Goal: Information Seeking & Learning: Learn about a topic

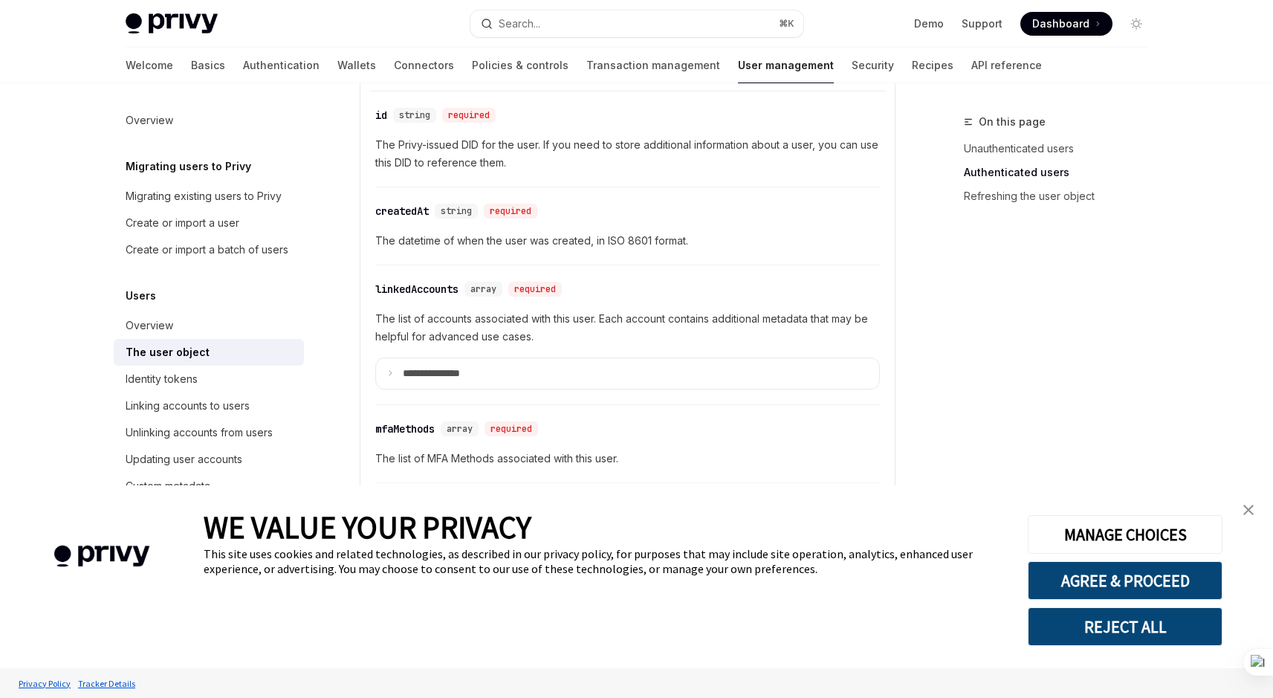
scroll to position [481, 0]
click at [206, 361] on div "The user object" at bounding box center [210, 352] width 169 height 18
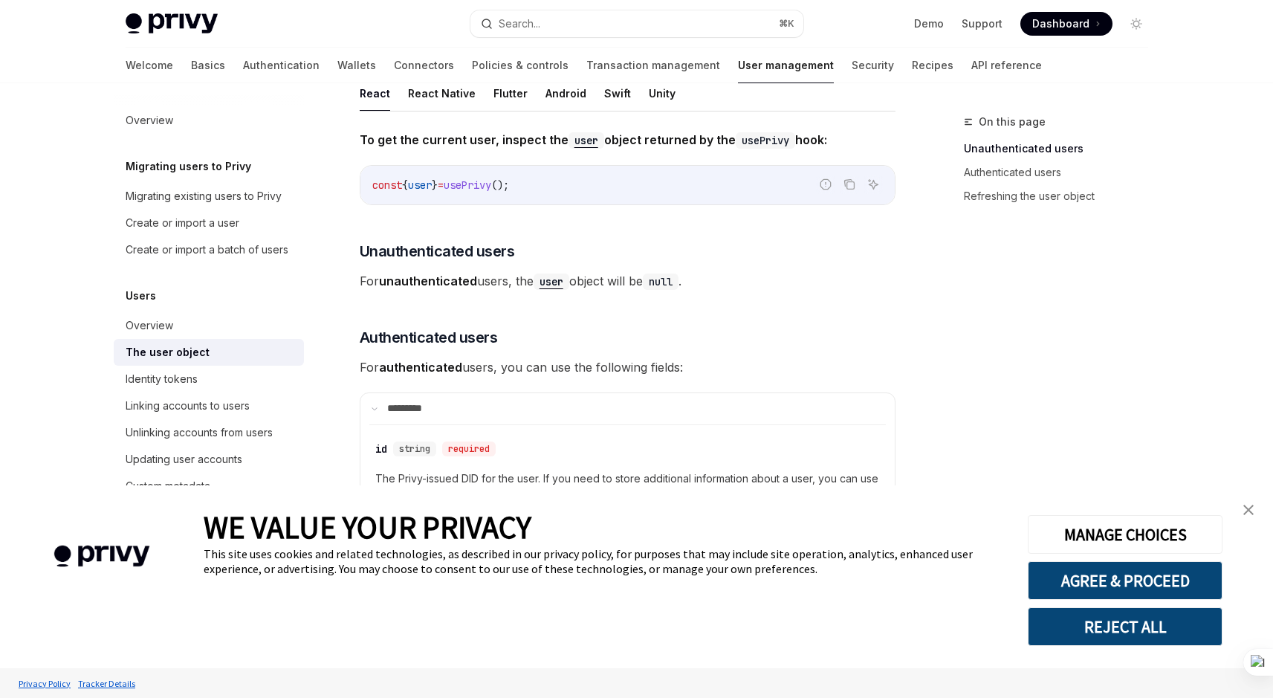
scroll to position [124, 0]
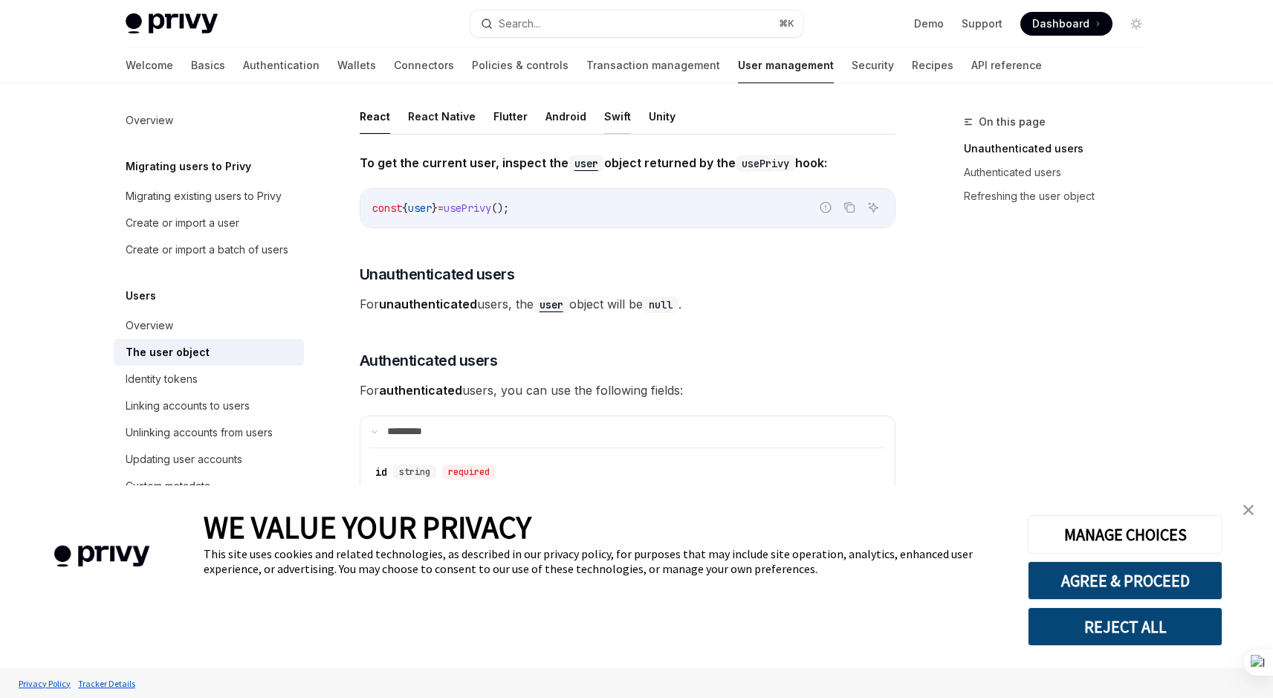
click at [612, 112] on button "Swift" at bounding box center [617, 116] width 27 height 35
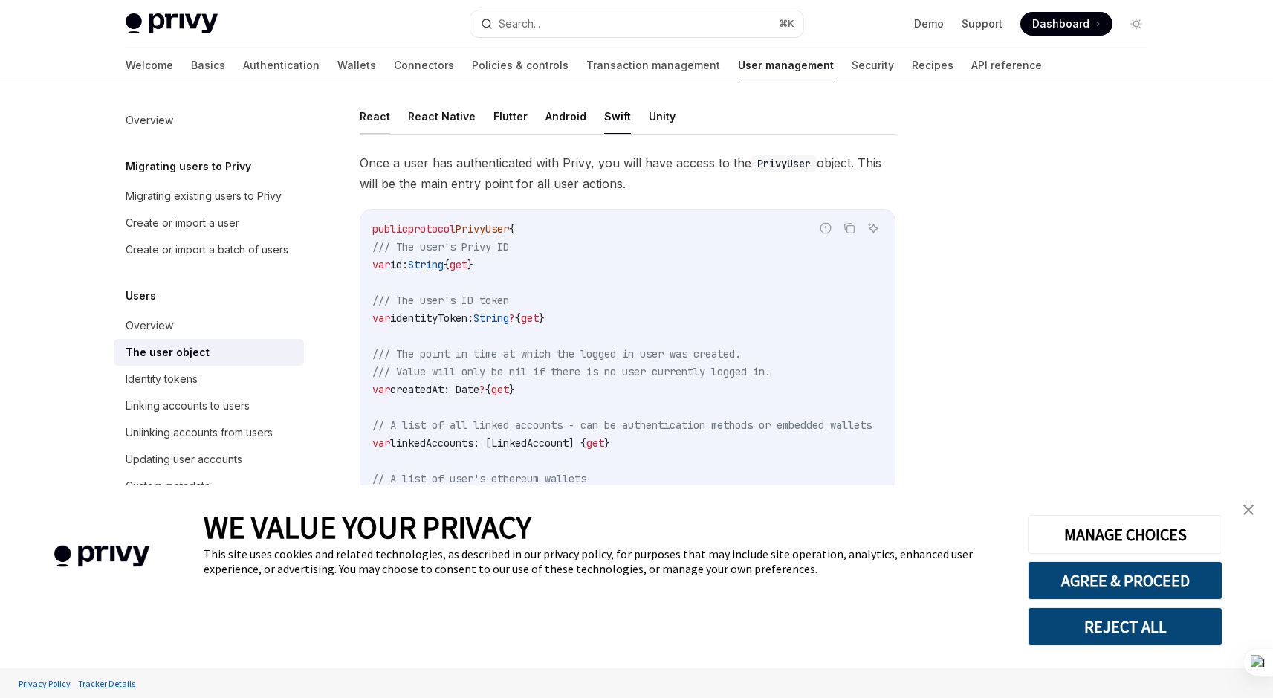
click at [365, 118] on button "React" at bounding box center [375, 116] width 30 height 35
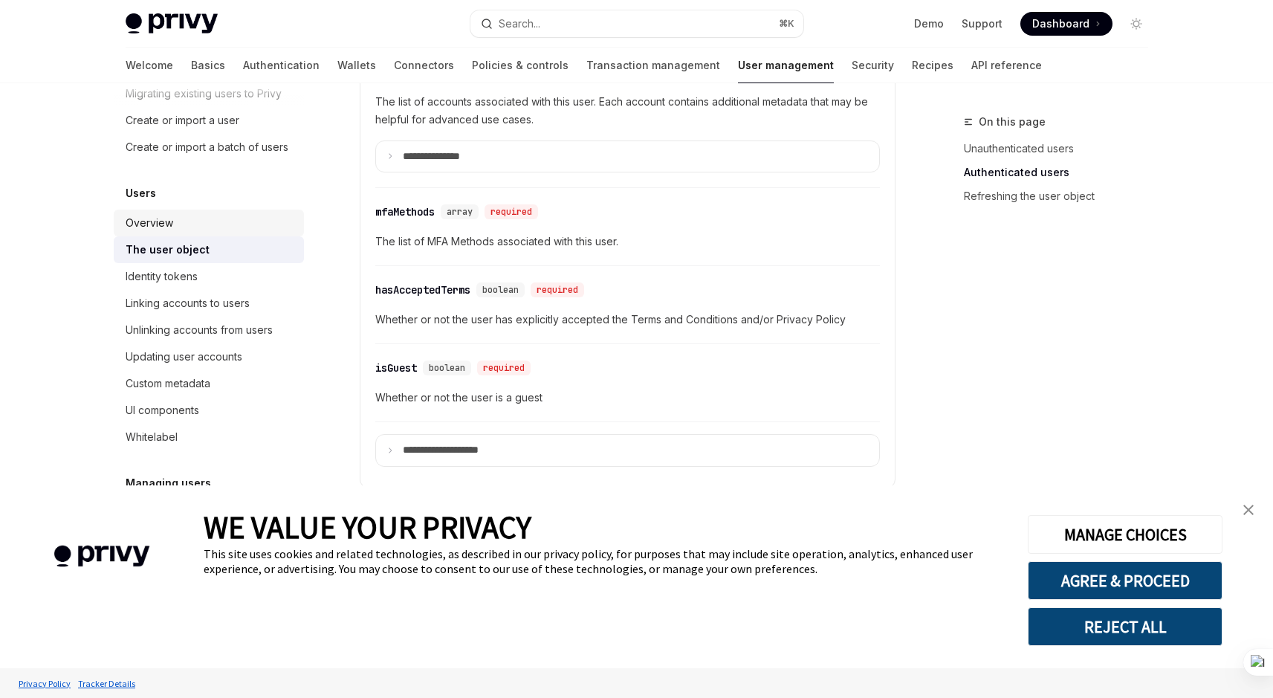
scroll to position [104, 0]
click at [216, 284] on div "Identity tokens" at bounding box center [210, 275] width 169 height 18
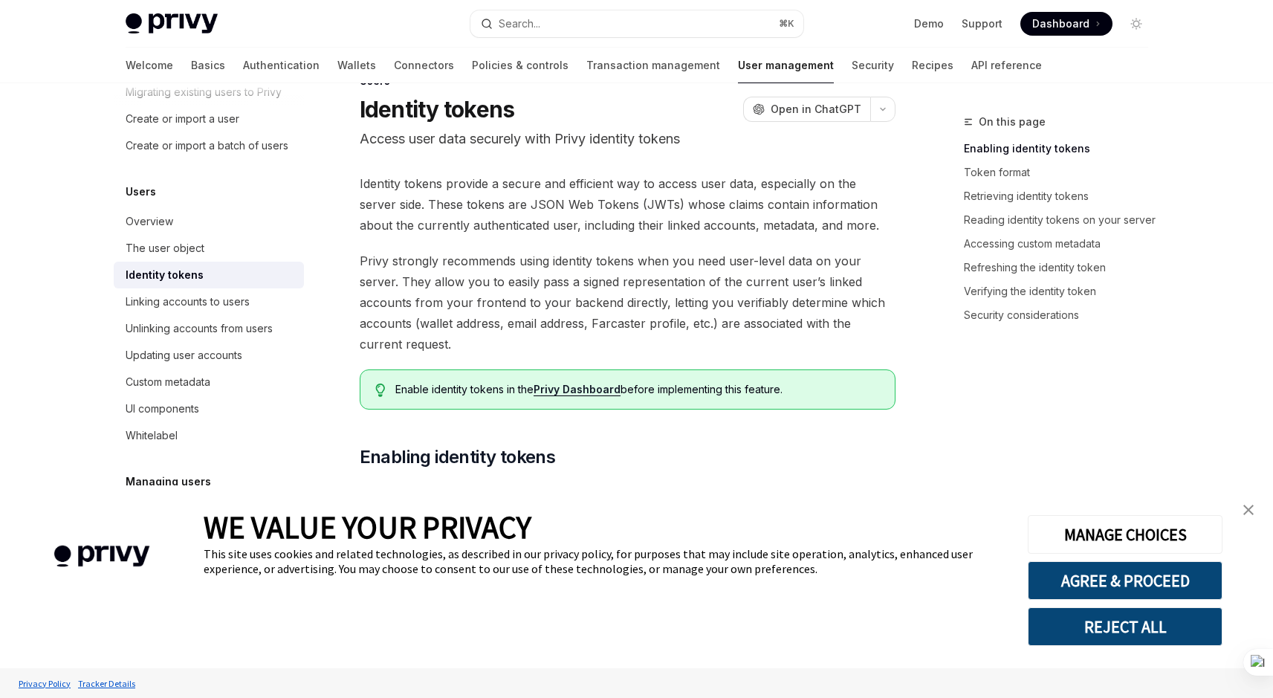
scroll to position [42, 0]
click at [1259, 507] on link "close banner" at bounding box center [1248, 510] width 30 height 30
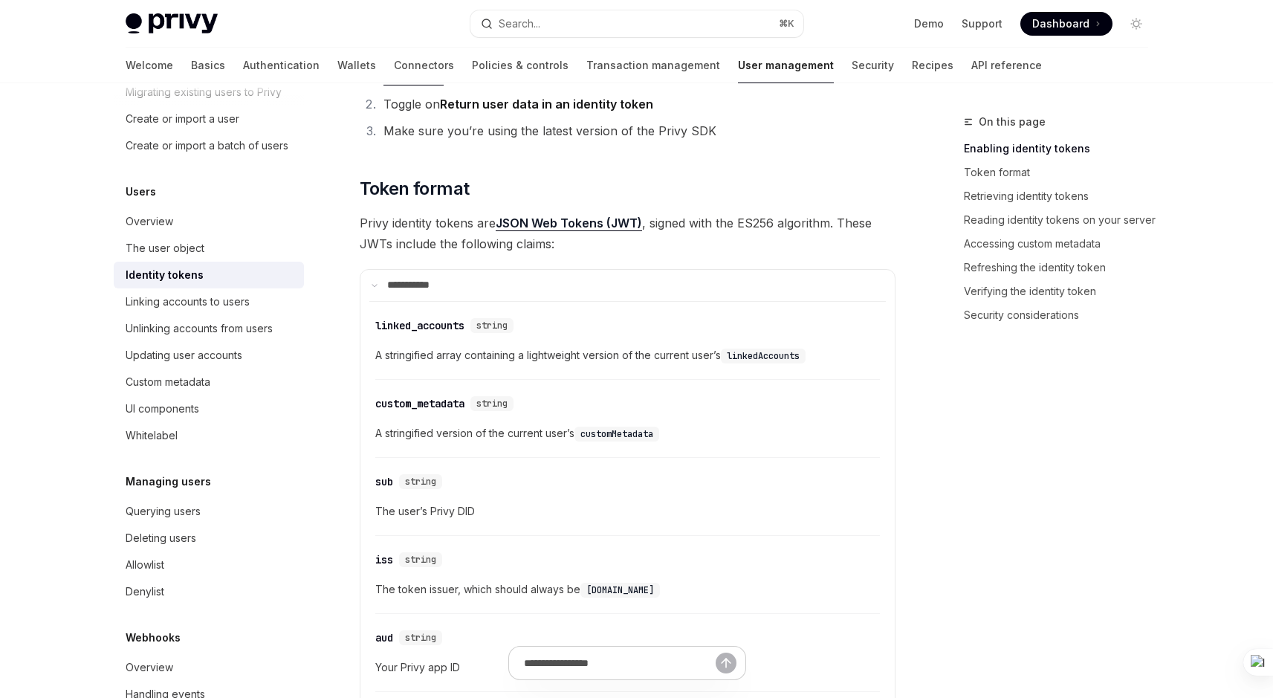
scroll to position [517, 0]
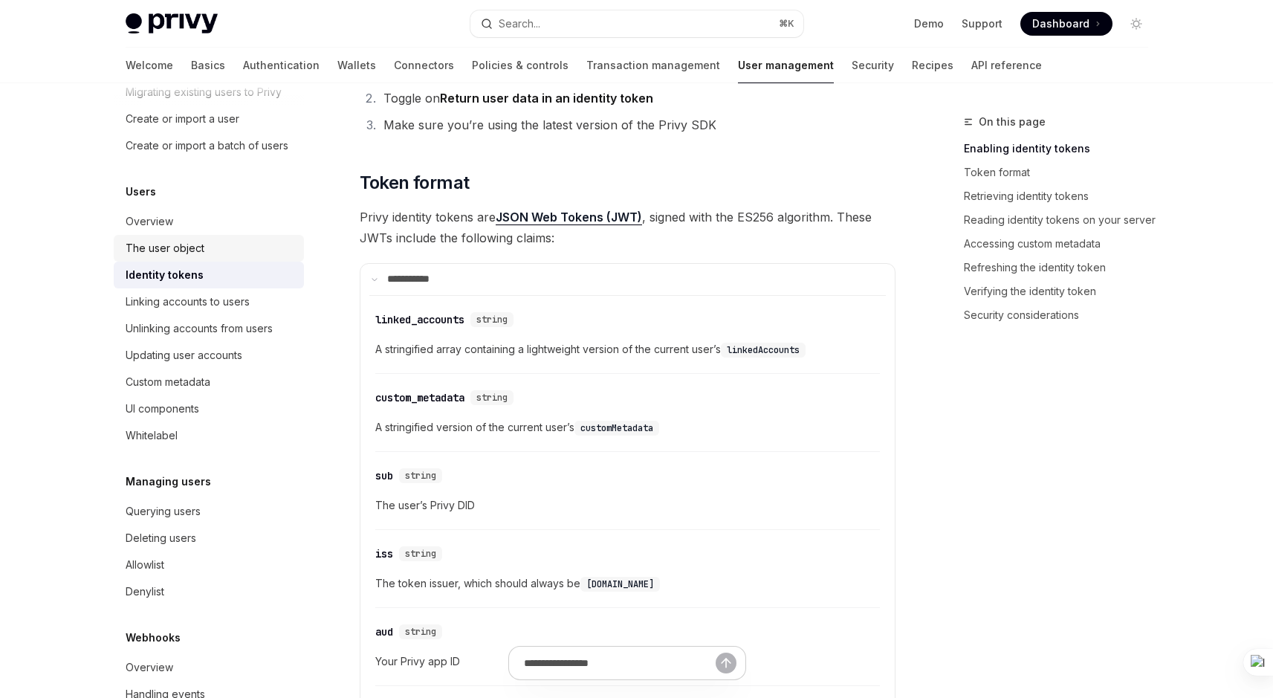
click at [196, 253] on link "The user object" at bounding box center [209, 248] width 190 height 27
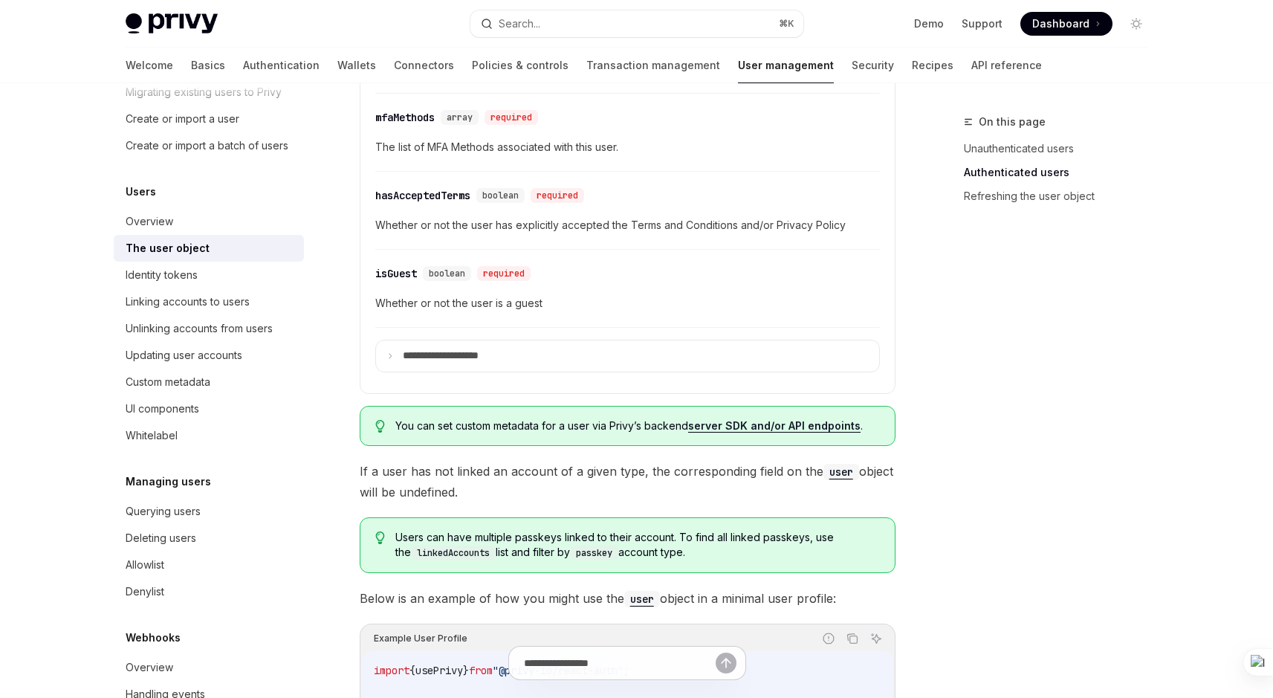
scroll to position [789, 0]
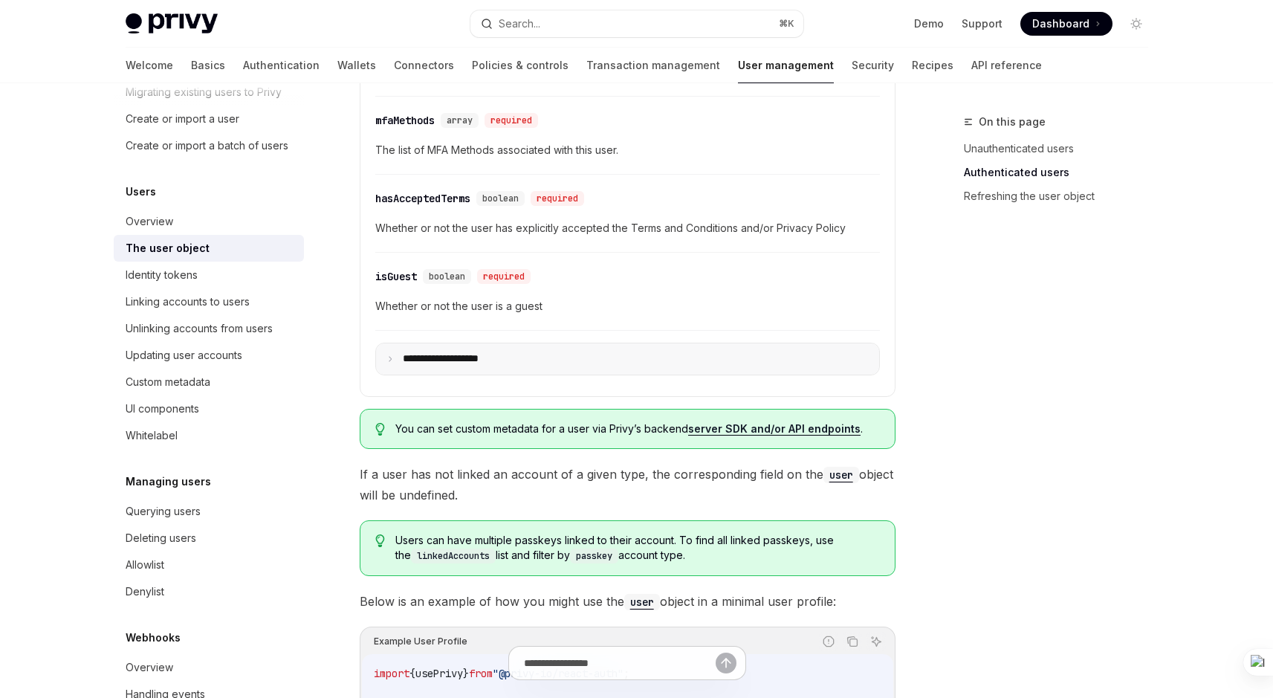
click at [554, 354] on summary "**********" at bounding box center [627, 358] width 503 height 31
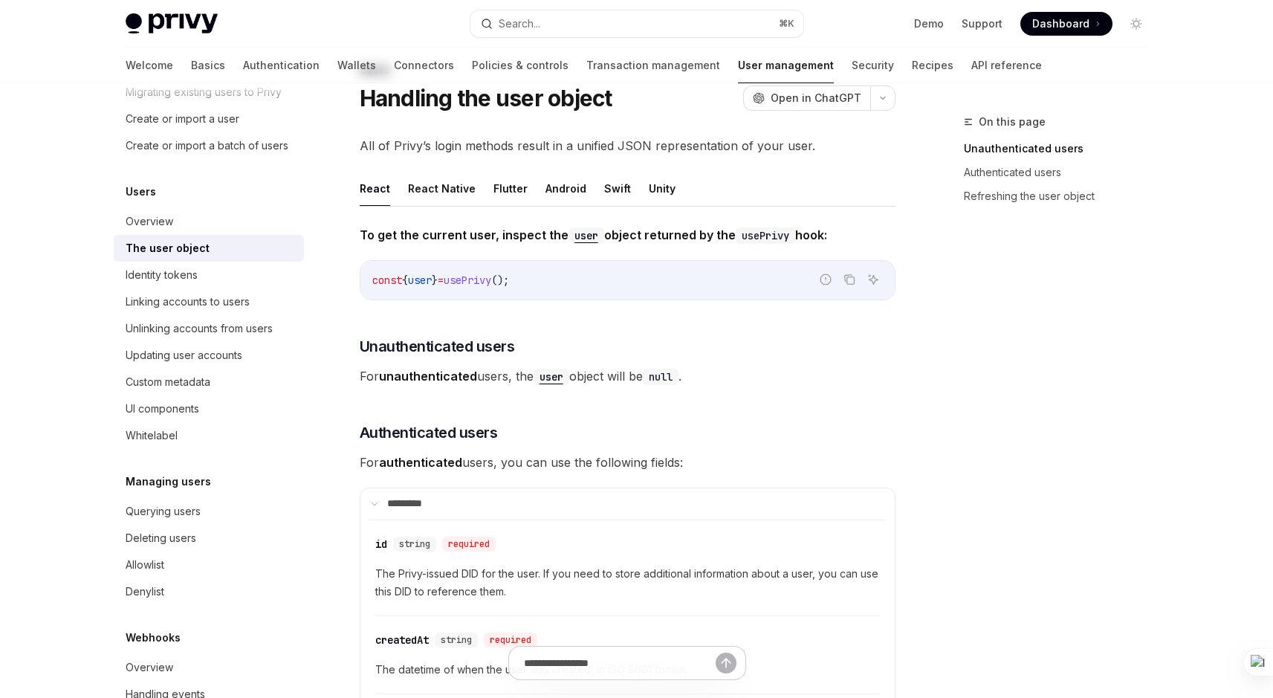
scroll to position [33, 0]
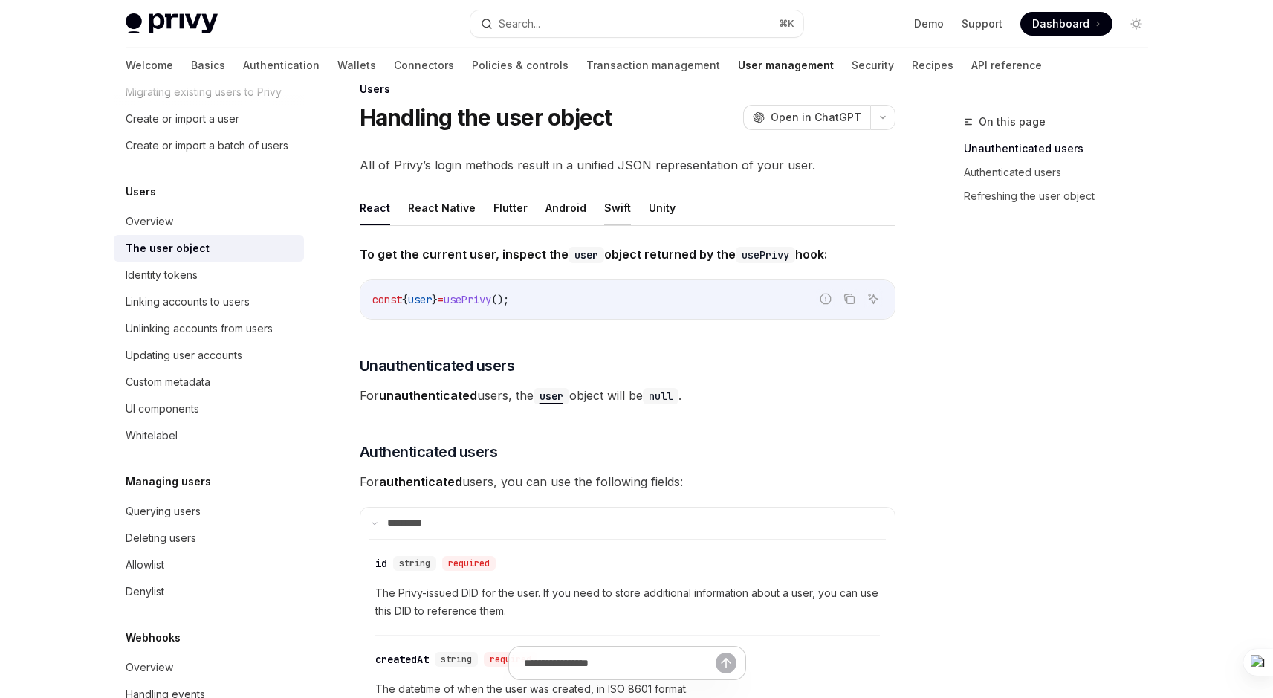
click at [609, 211] on button "Swift" at bounding box center [617, 207] width 27 height 35
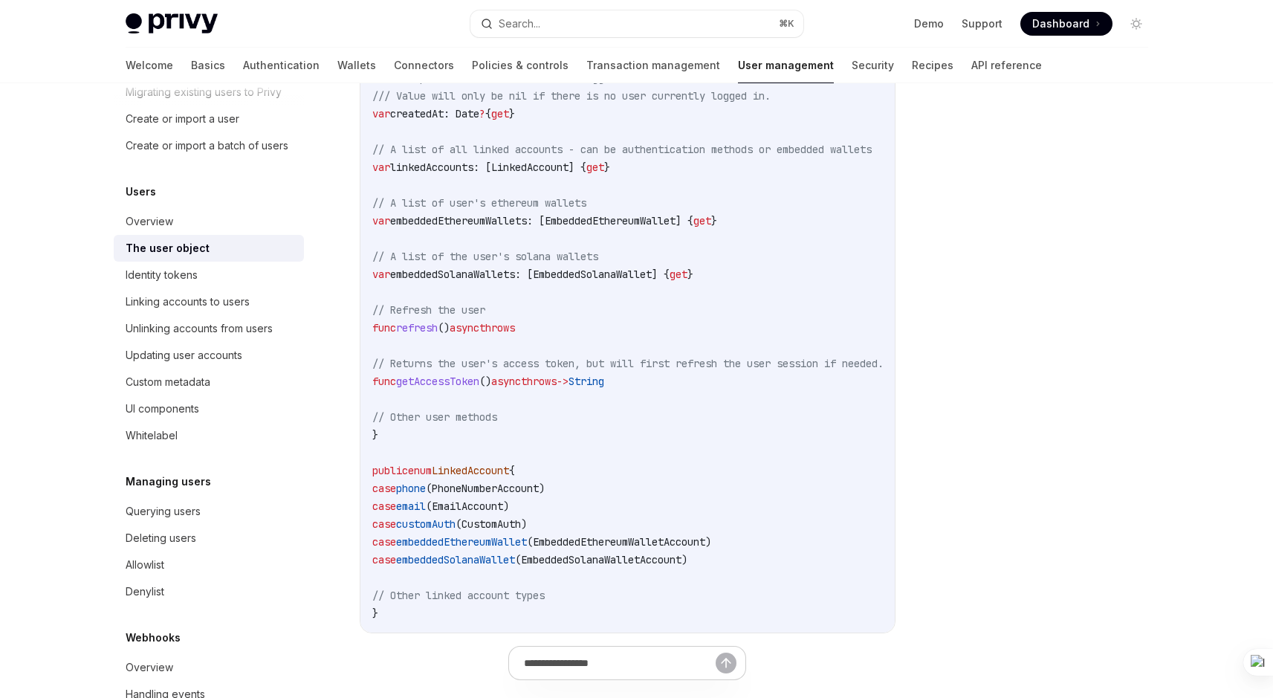
click at [459, 383] on span "getAccessToken" at bounding box center [437, 380] width 83 height 13
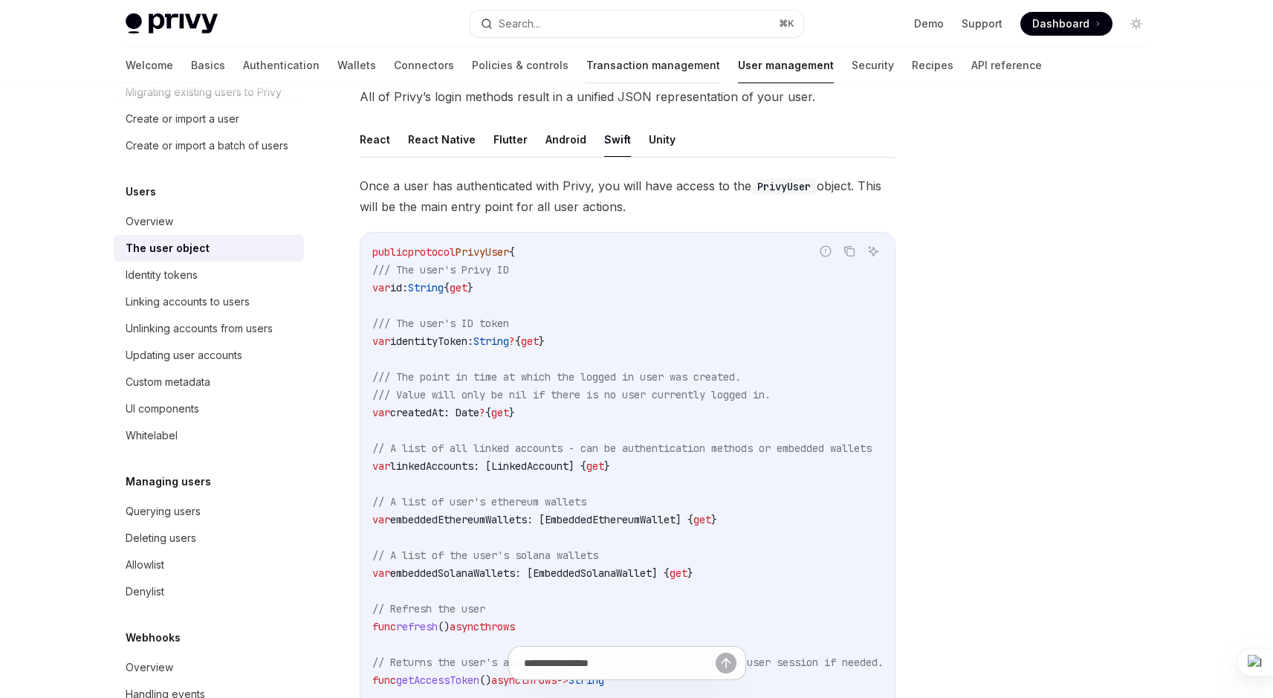
scroll to position [100, 0]
click at [381, 140] on button "React" at bounding box center [375, 140] width 30 height 35
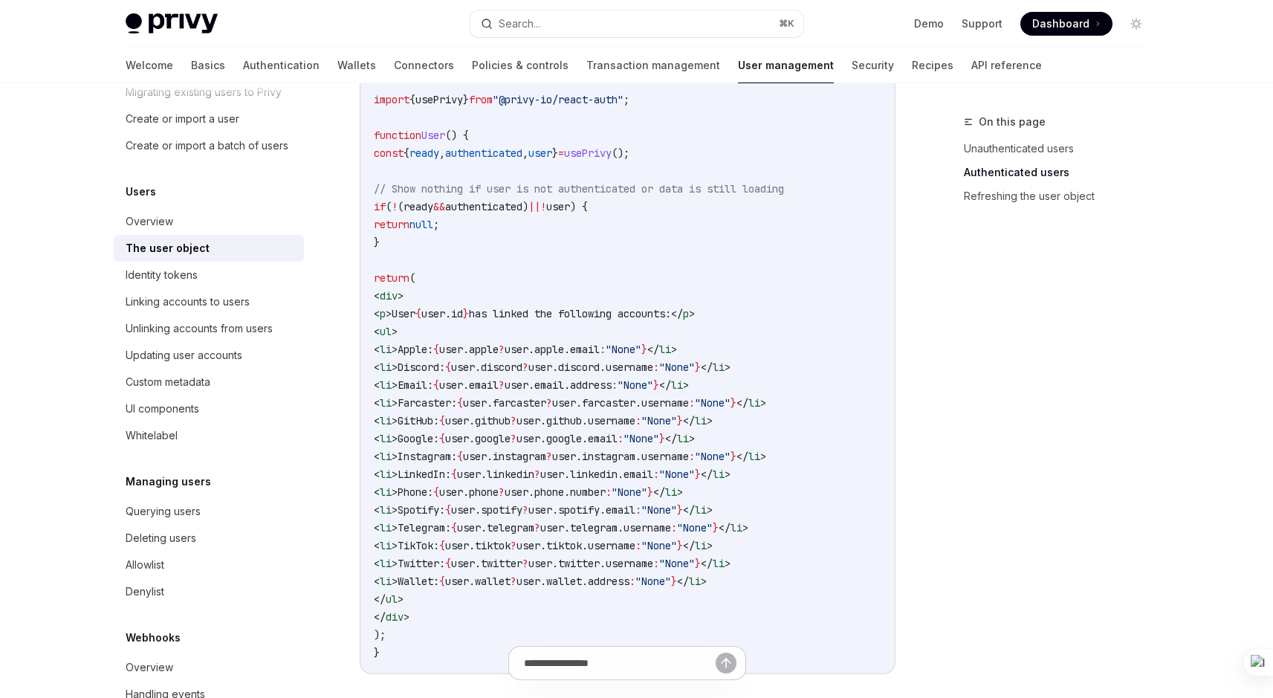
scroll to position [1363, 0]
click at [438, 147] on span "ready" at bounding box center [424, 152] width 30 height 13
click at [491, 147] on span "authenticated" at bounding box center [483, 152] width 77 height 13
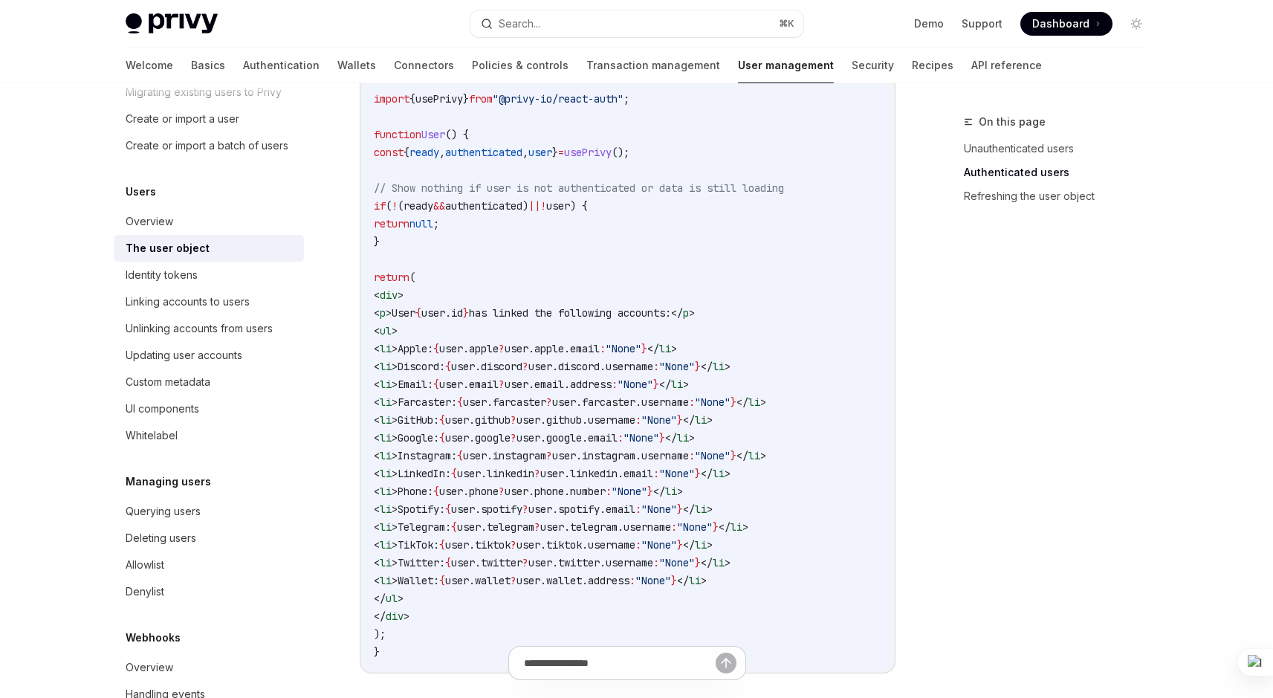
click at [552, 147] on span "user" at bounding box center [540, 152] width 24 height 13
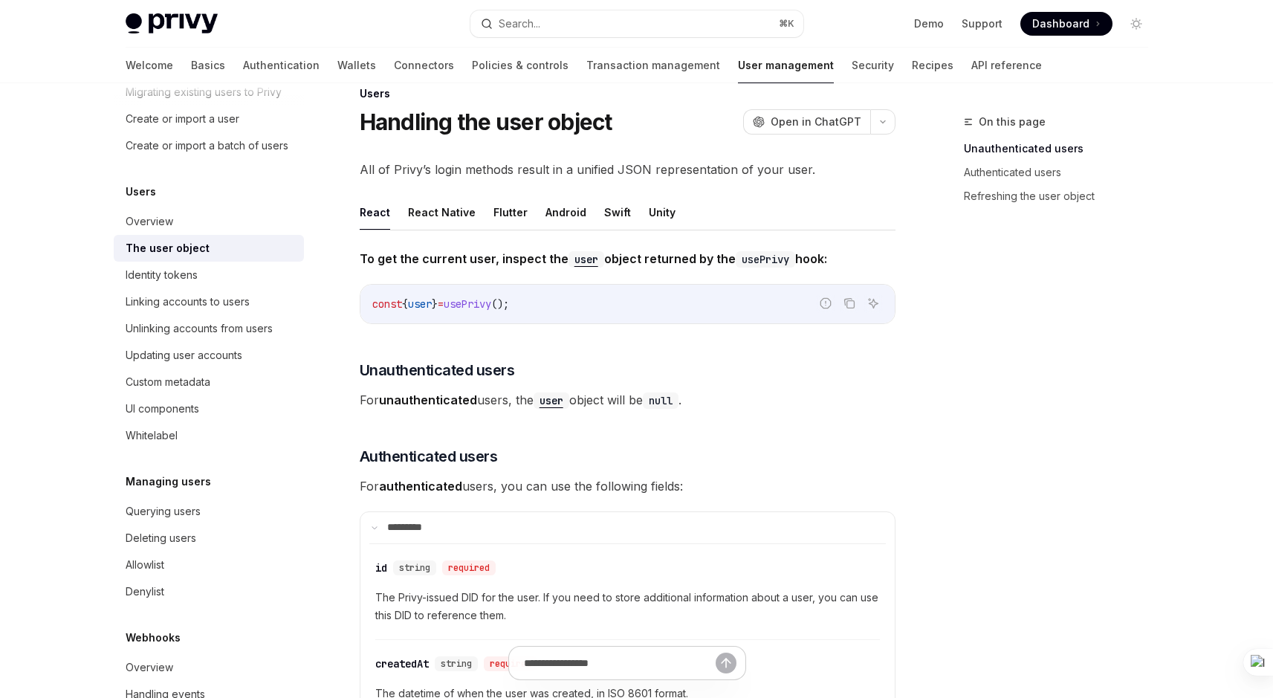
scroll to position [0, 0]
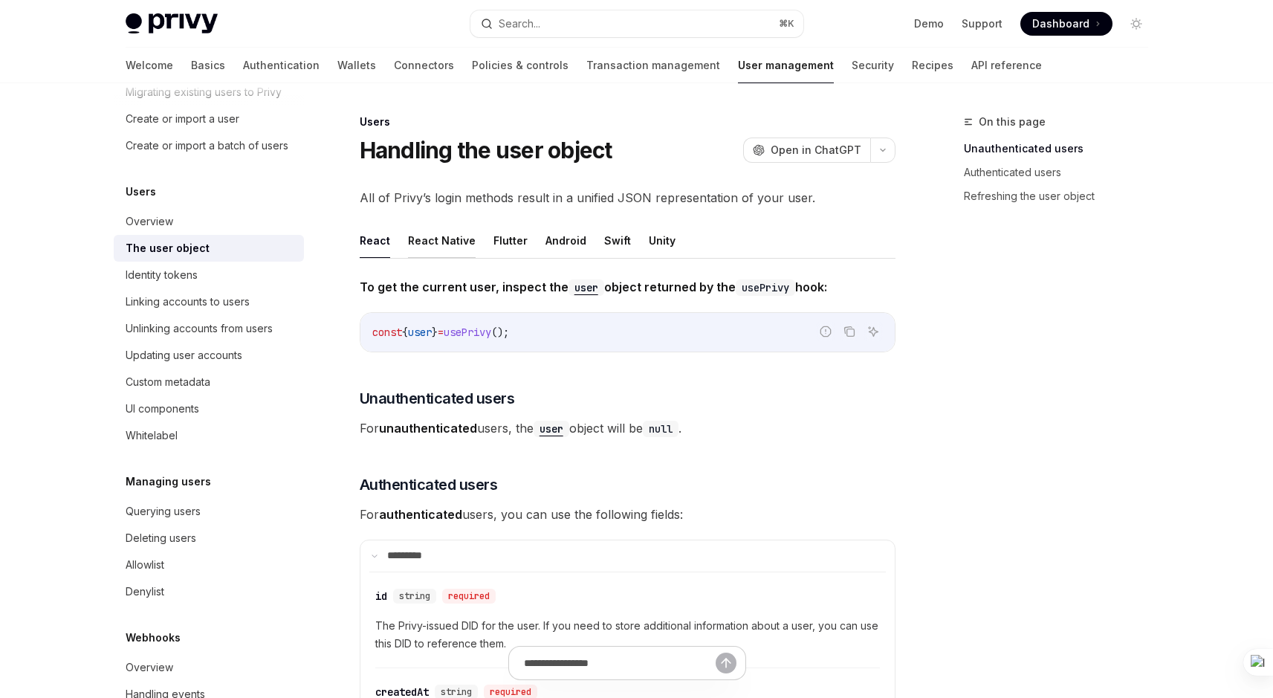
click at [435, 235] on button "React Native" at bounding box center [442, 240] width 68 height 35
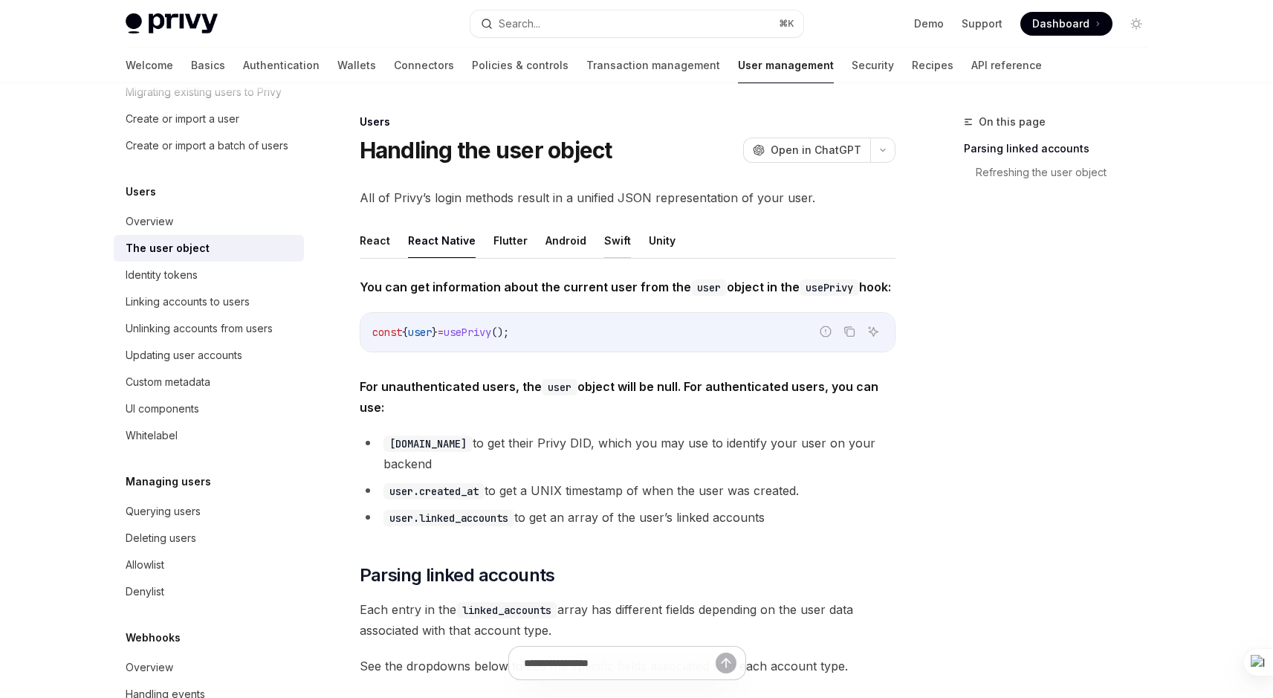
click at [604, 241] on button "Swift" at bounding box center [617, 240] width 27 height 35
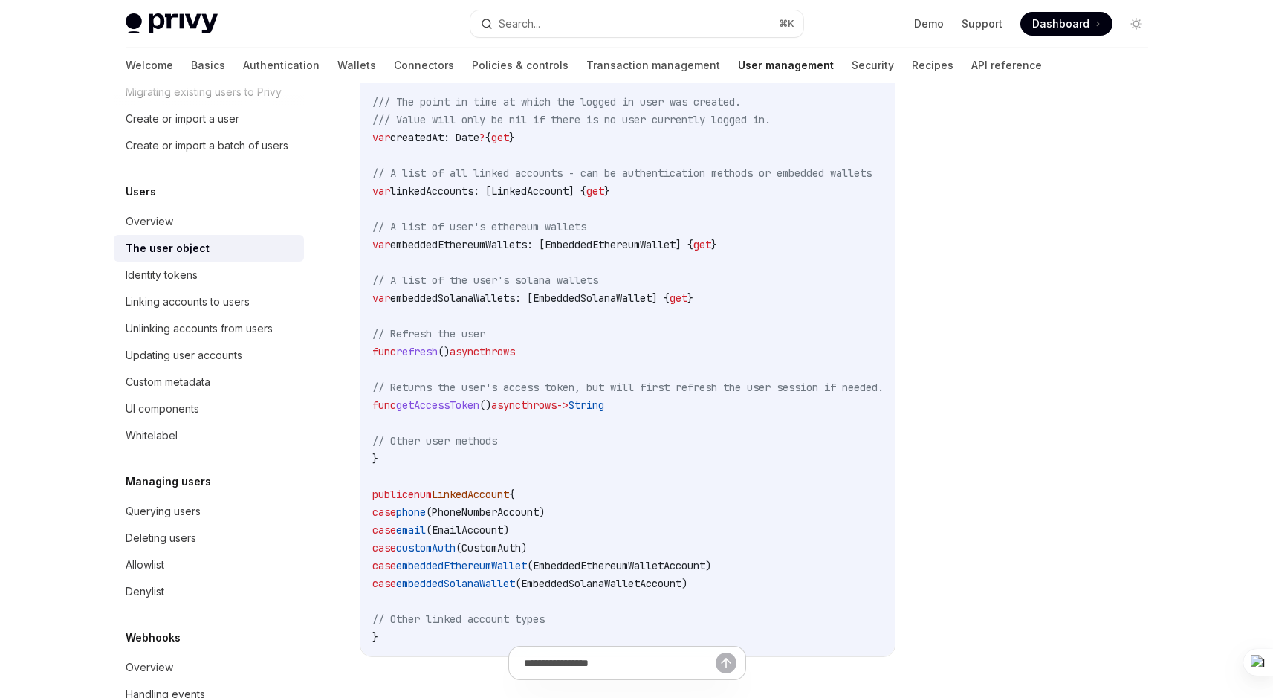
click at [472, 409] on span "getAccessToken" at bounding box center [437, 404] width 83 height 13
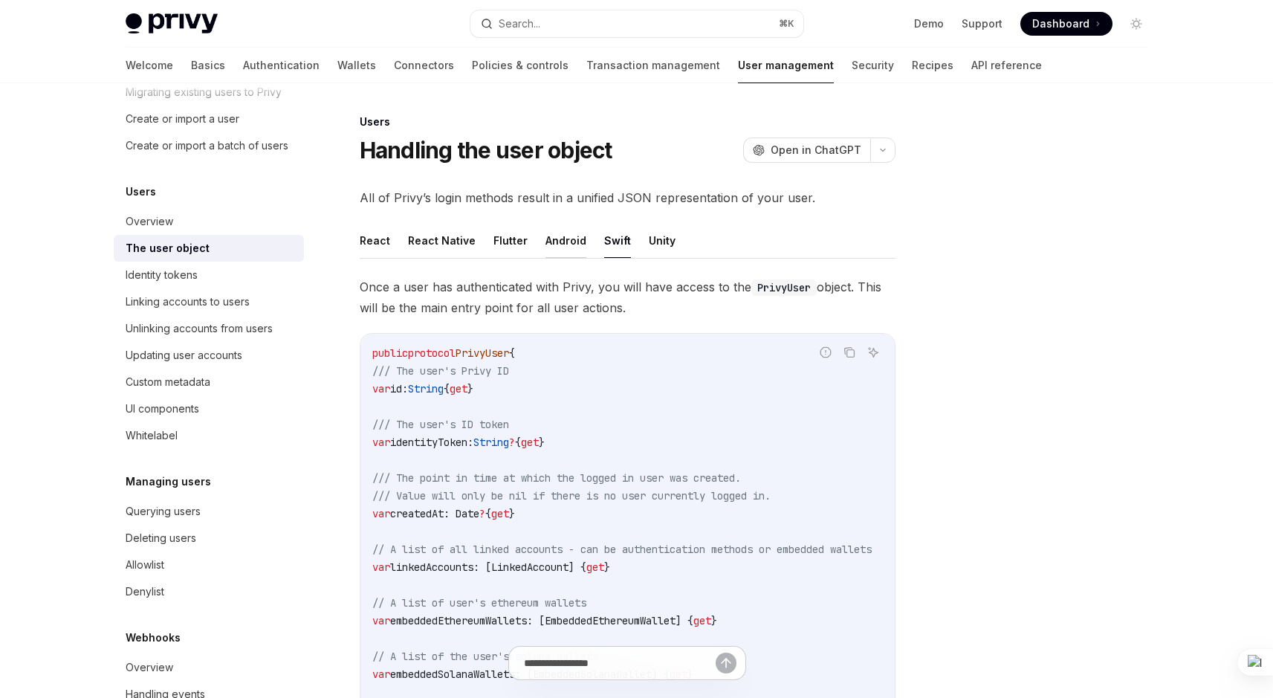
click at [545, 244] on button "Android" at bounding box center [565, 240] width 41 height 35
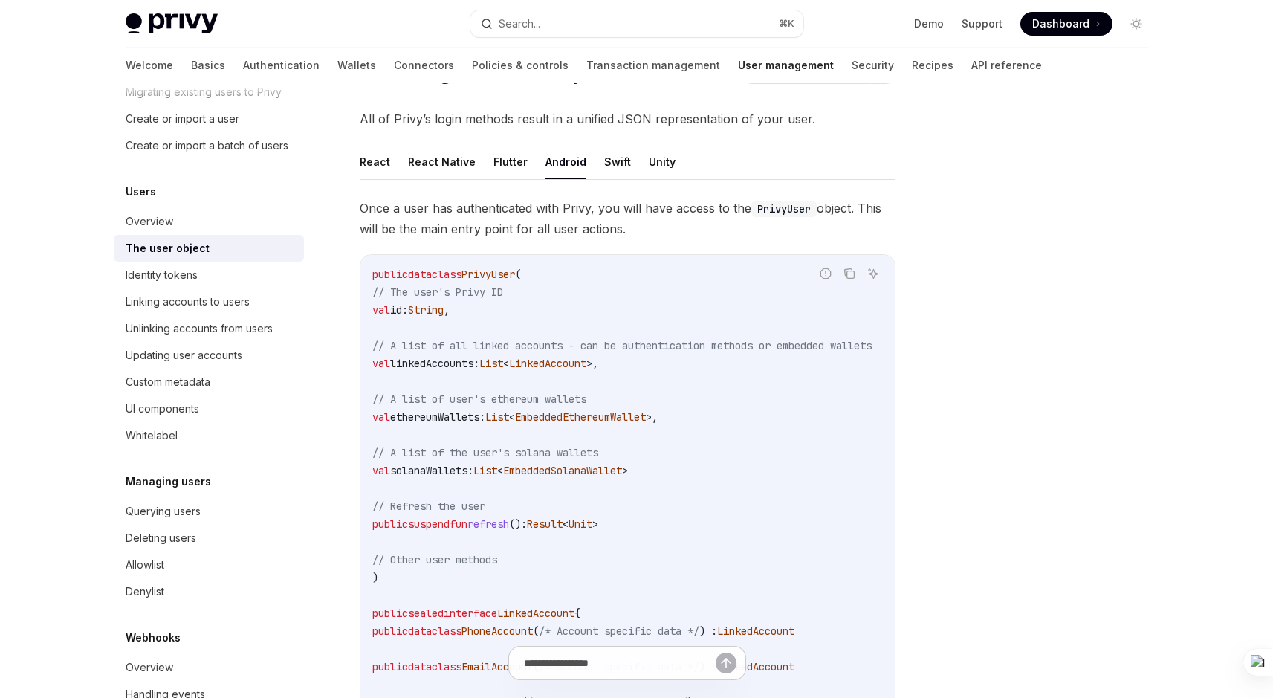
scroll to position [51, 0]
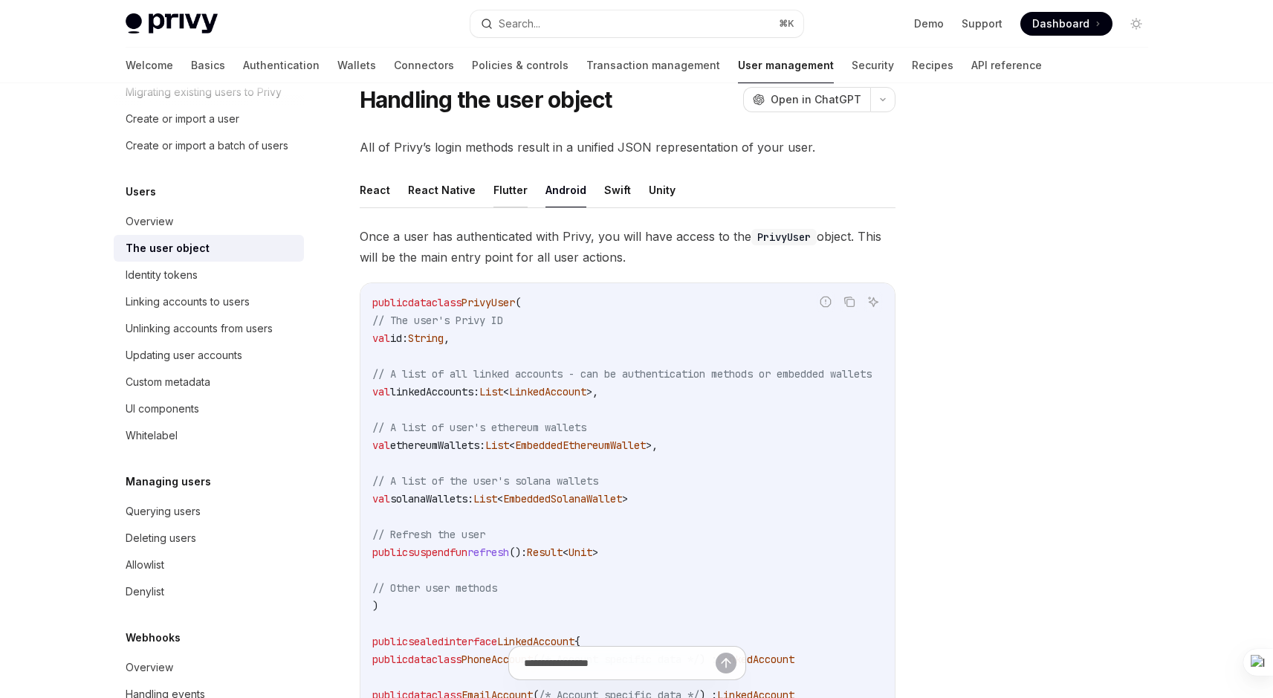
click at [511, 183] on button "Flutter" at bounding box center [510, 189] width 34 height 35
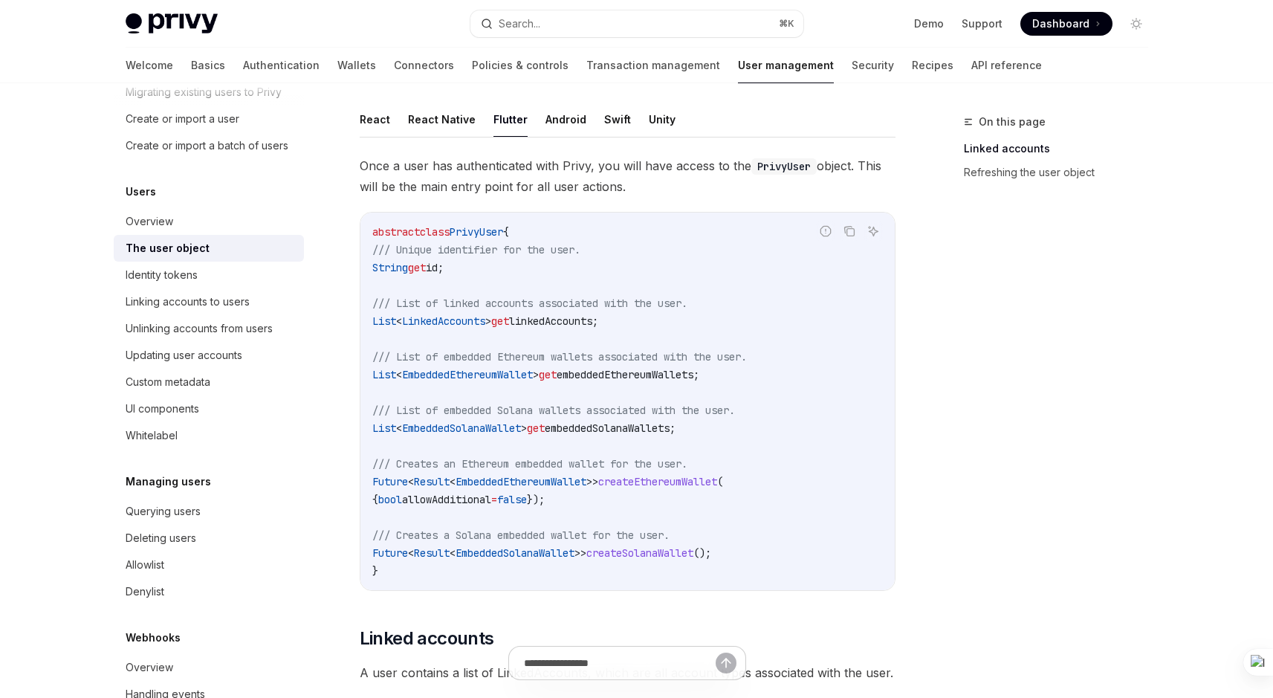
scroll to position [120, 0]
click at [437, 126] on button "React Native" at bounding box center [442, 120] width 68 height 35
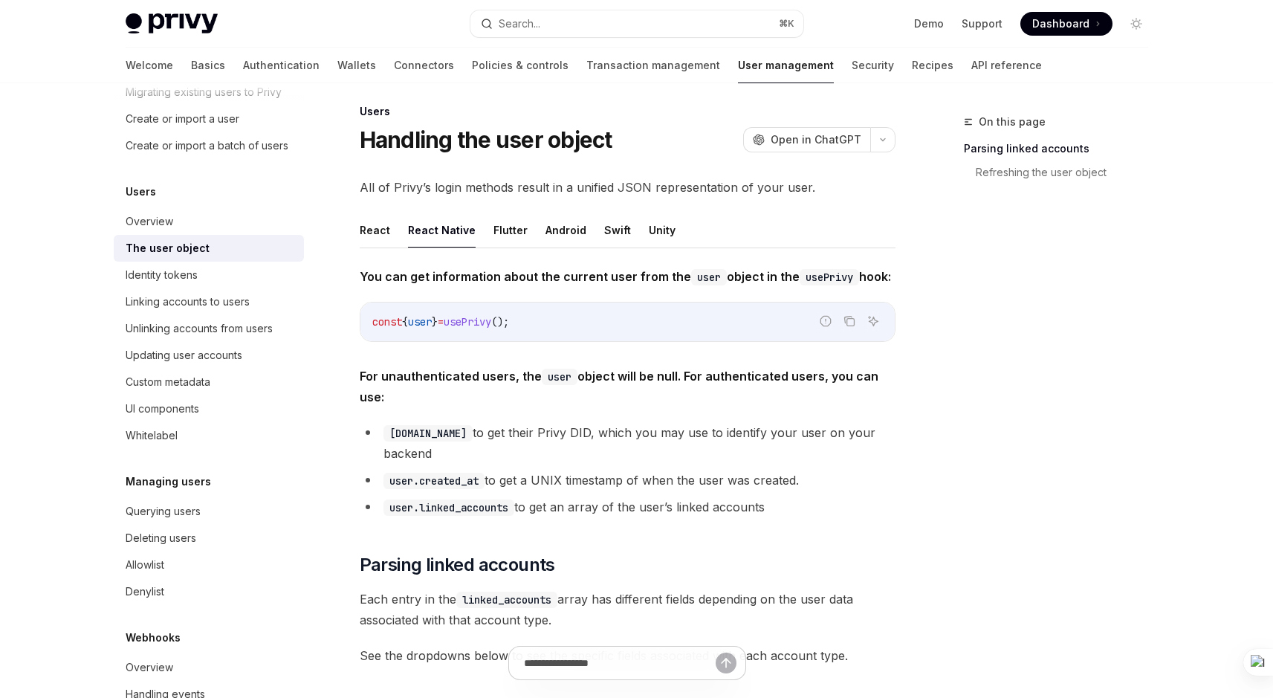
scroll to position [4, 0]
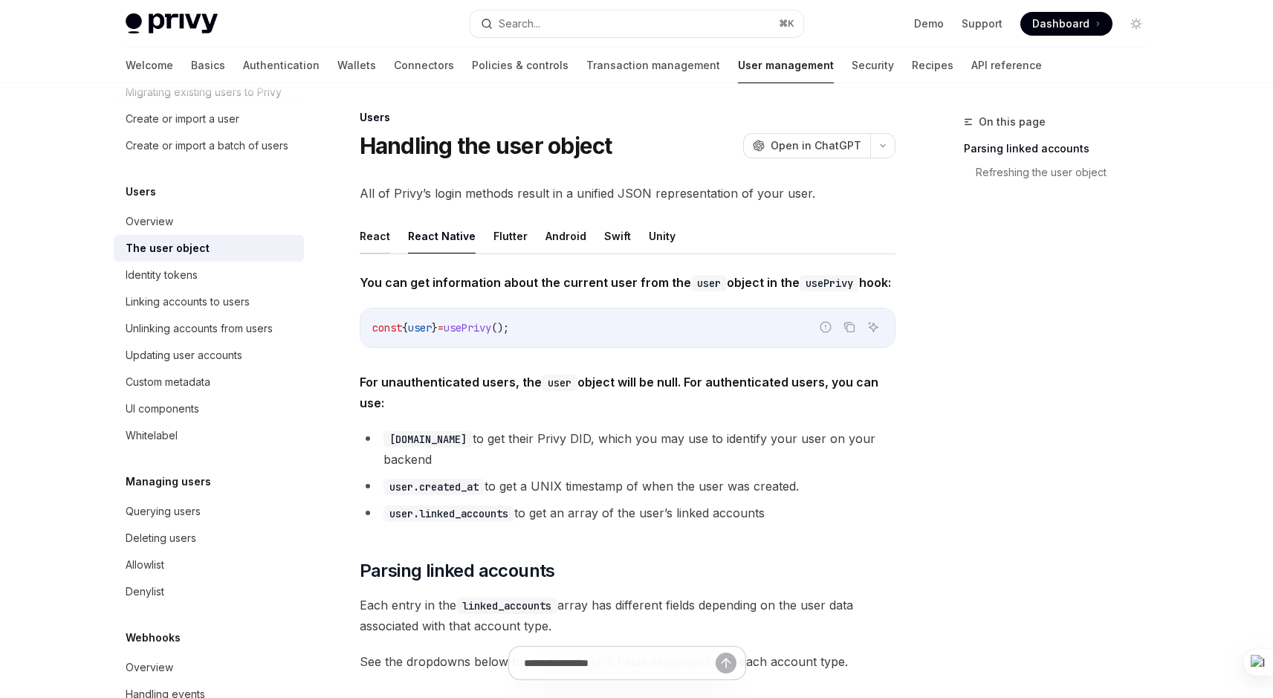
click at [369, 244] on button "React" at bounding box center [375, 235] width 30 height 35
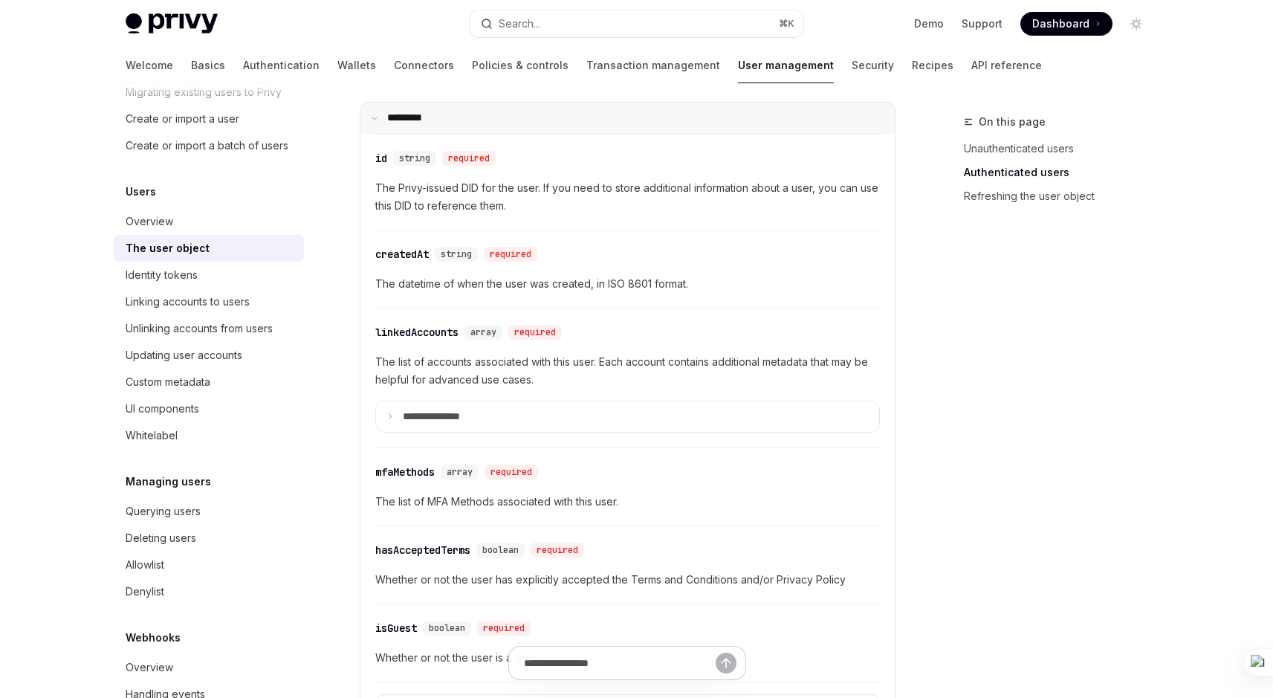
scroll to position [440, 0]
click at [211, 230] on div "Overview" at bounding box center [210, 222] width 169 height 18
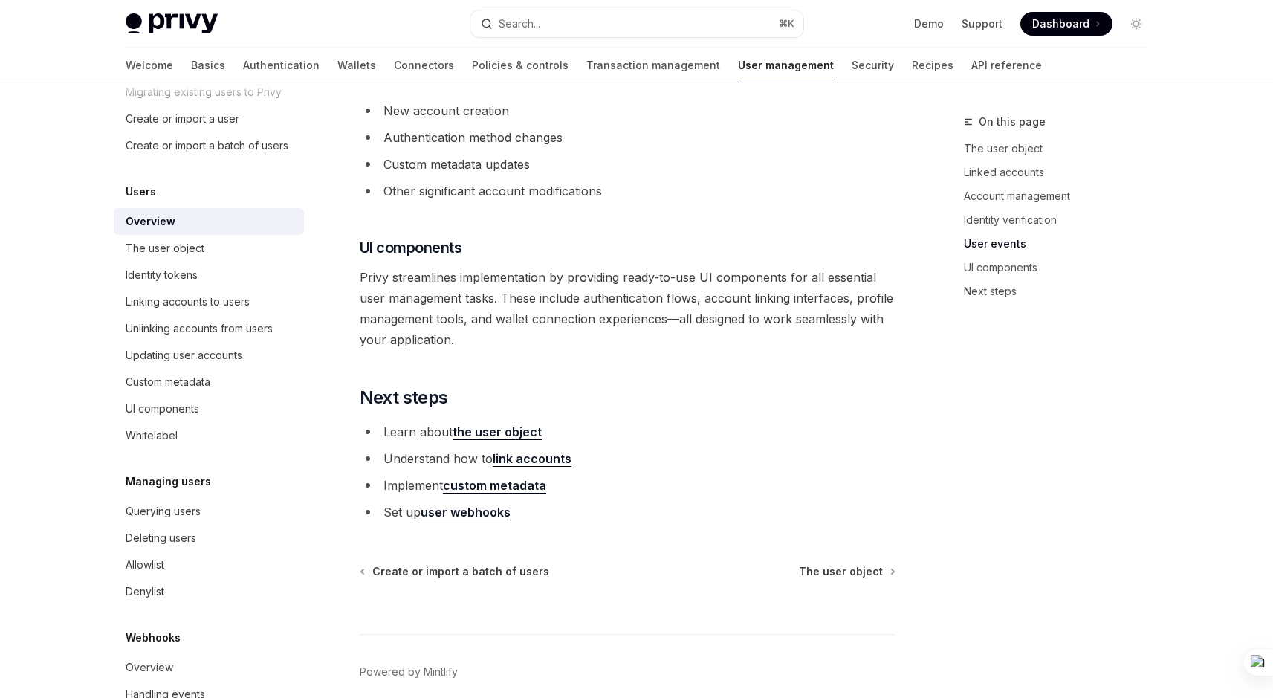
scroll to position [1548, 0]
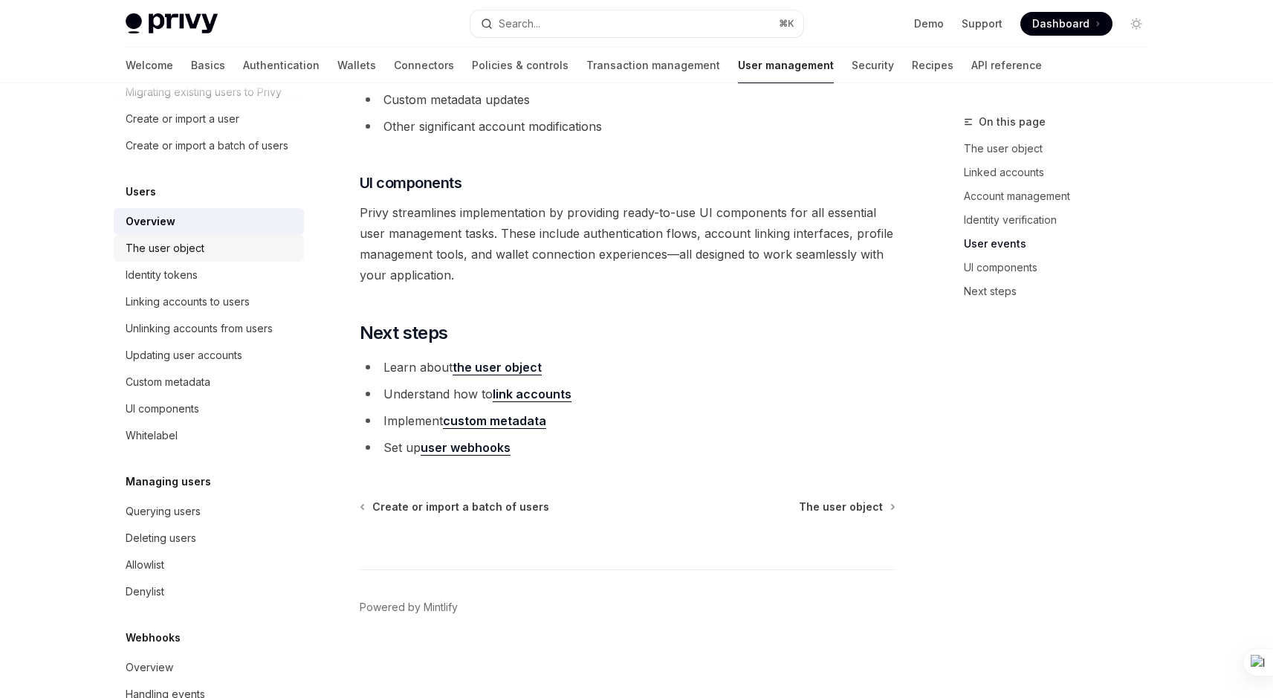
click at [198, 257] on div "The user object" at bounding box center [165, 248] width 79 height 18
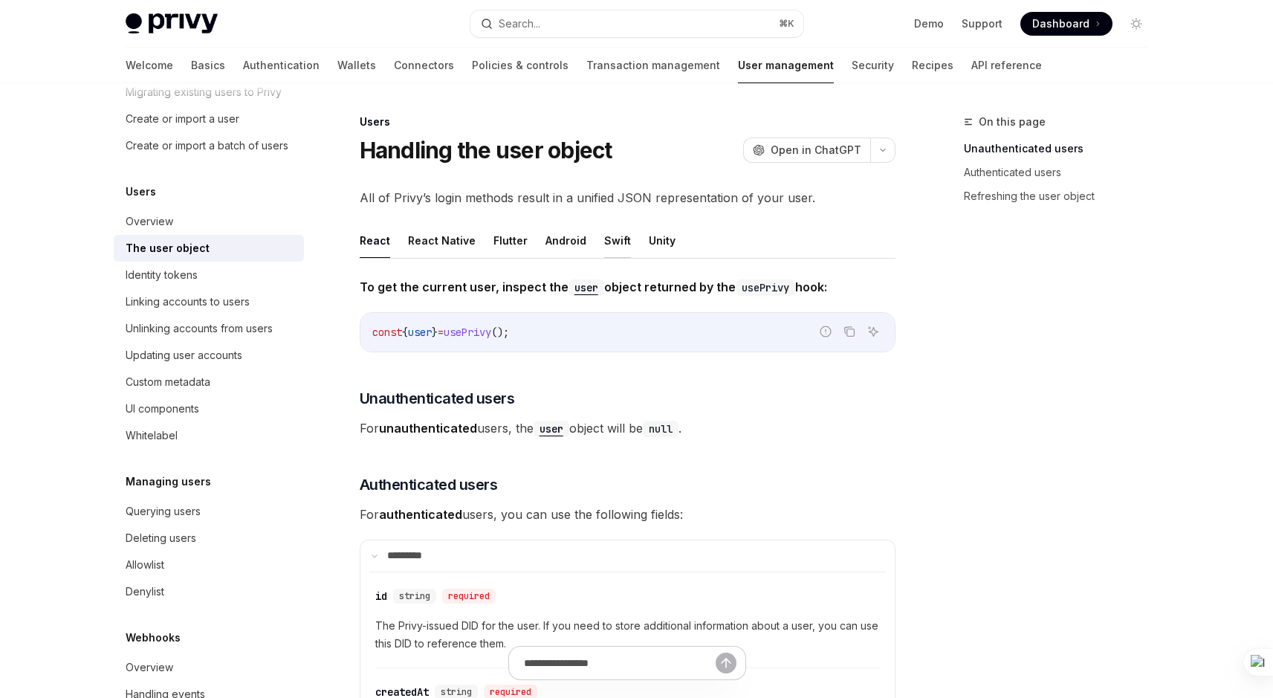
click at [617, 242] on button "Swift" at bounding box center [617, 240] width 27 height 35
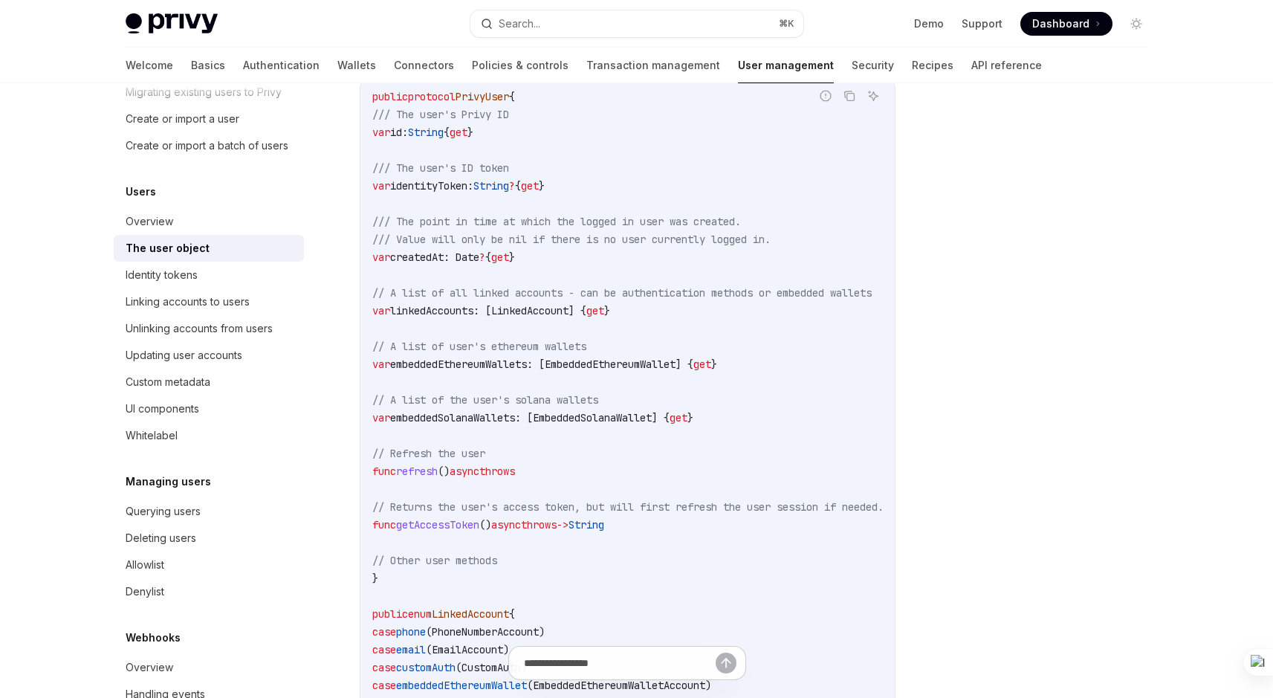
scroll to position [271, 0]
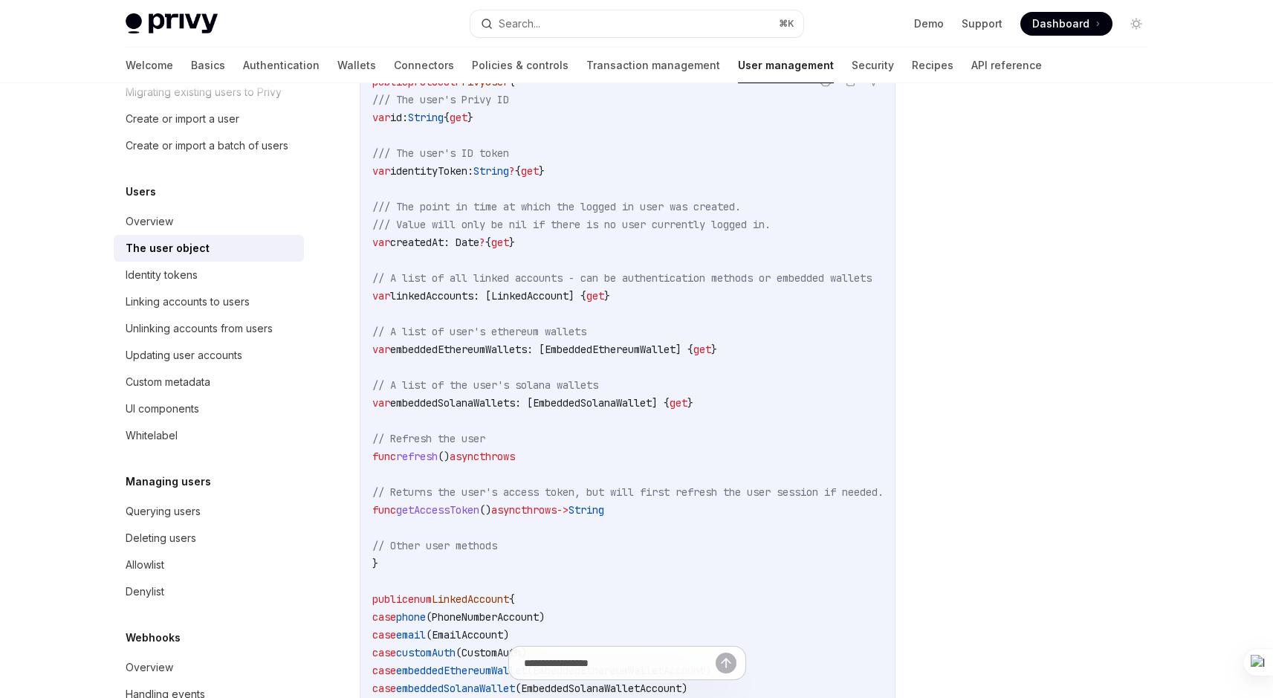
click at [481, 521] on code "public protocol PrivyUser { /// The user's Privy ID var id: String { get } /// …" at bounding box center [645, 412] width 547 height 678
click at [479, 514] on span "getAccessToken" at bounding box center [437, 509] width 83 height 13
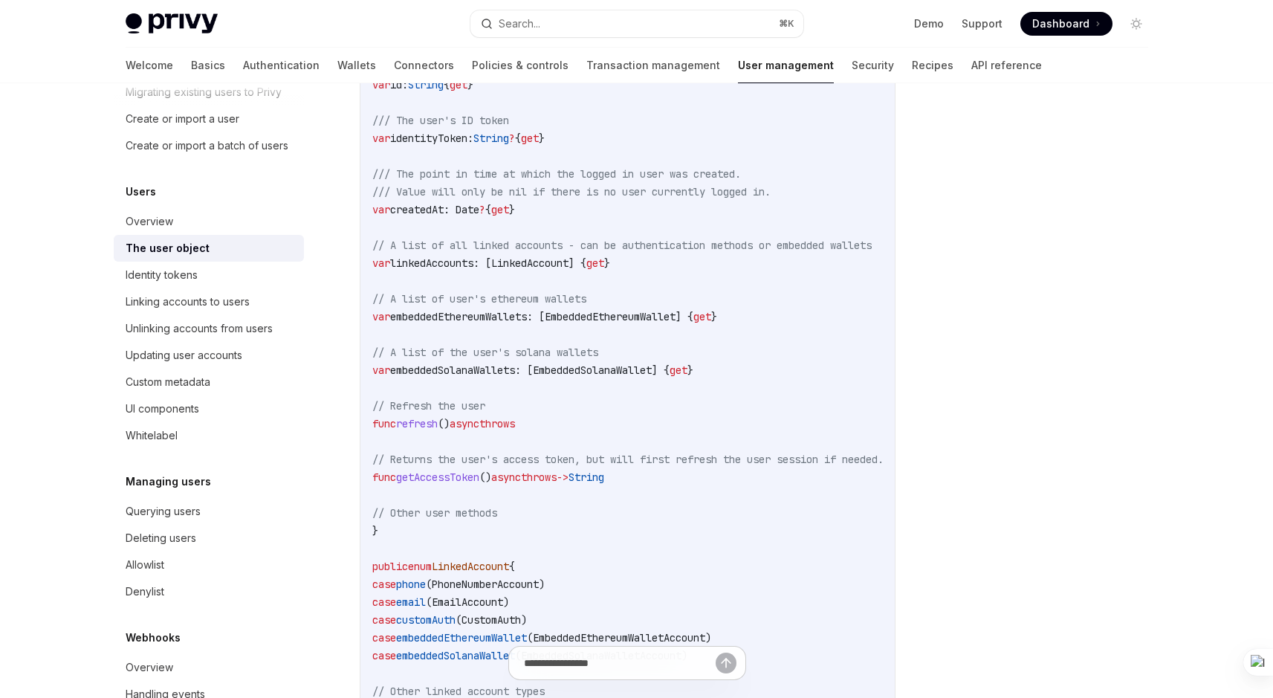
scroll to position [103, 0]
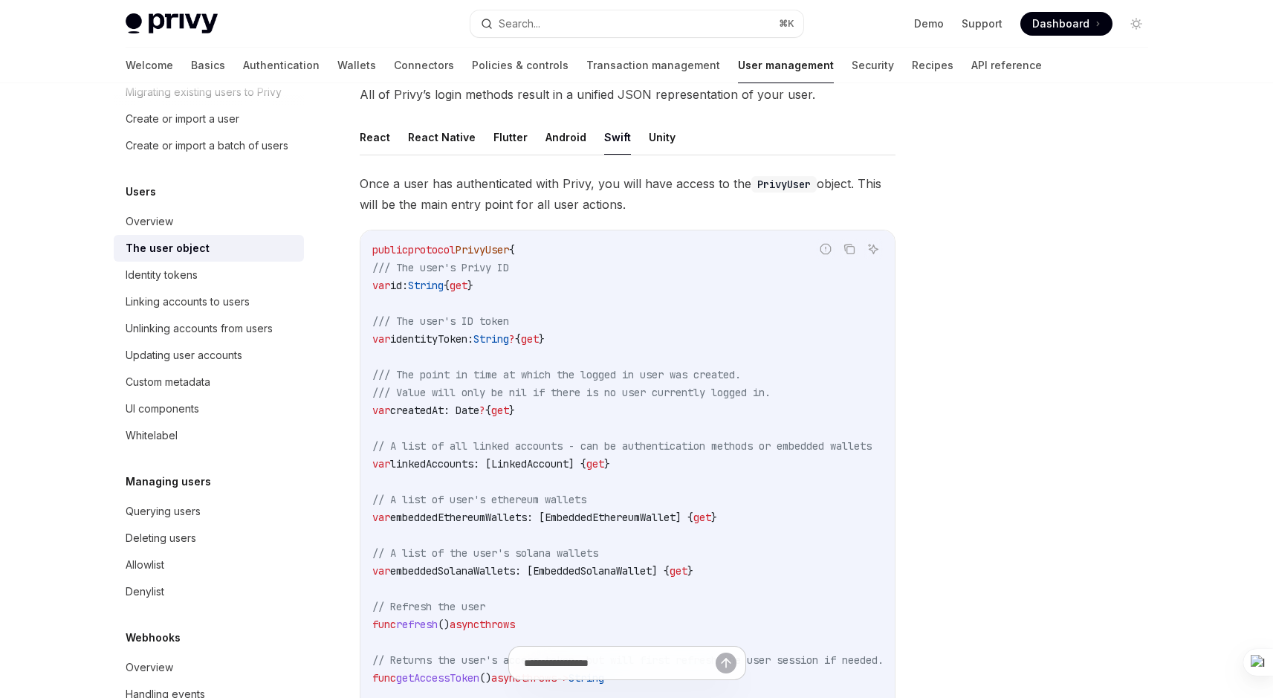
click at [398, 140] on ul "React React Native Flutter Android Swift Unity" at bounding box center [628, 138] width 536 height 36
click at [382, 136] on button "React" at bounding box center [375, 137] width 30 height 35
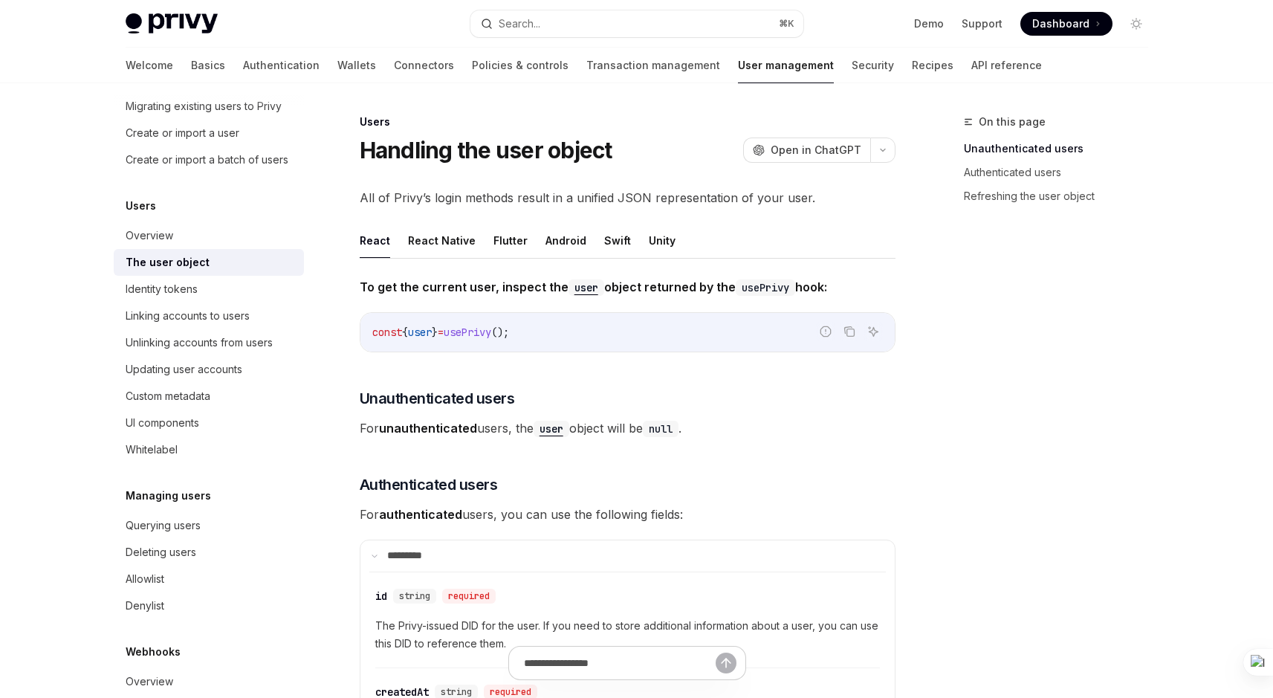
scroll to position [85, 0]
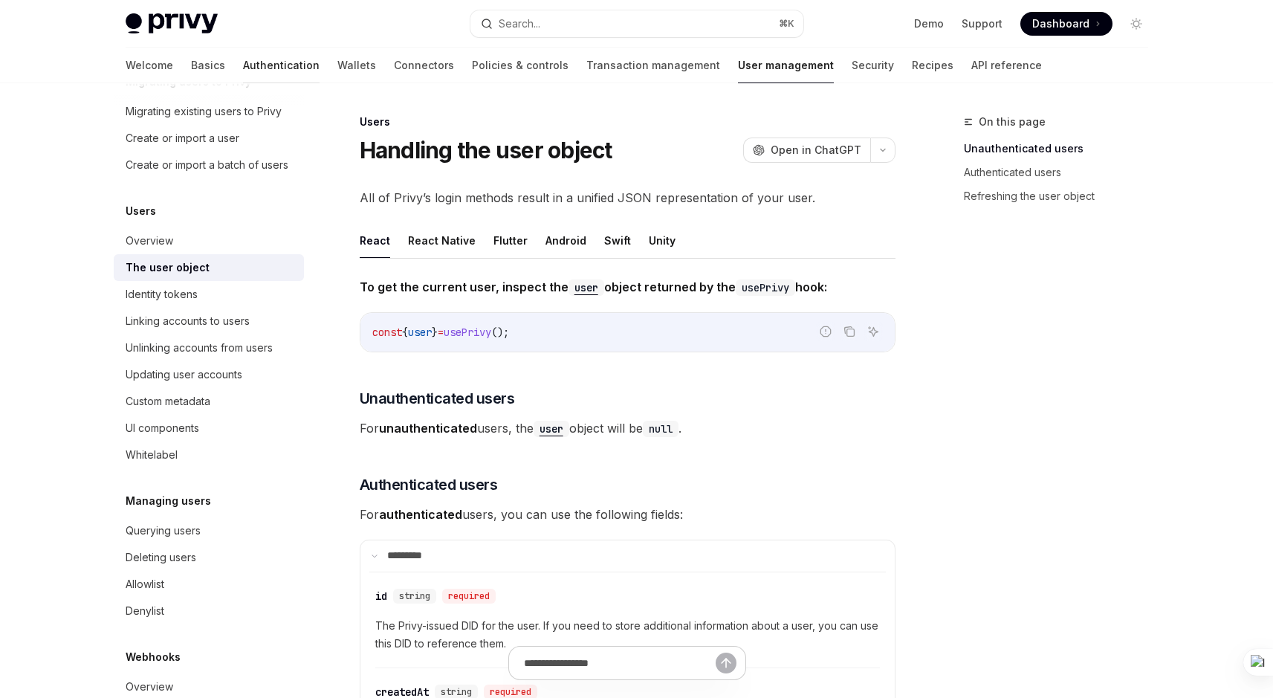
click at [243, 68] on link "Authentication" at bounding box center [281, 66] width 77 height 36
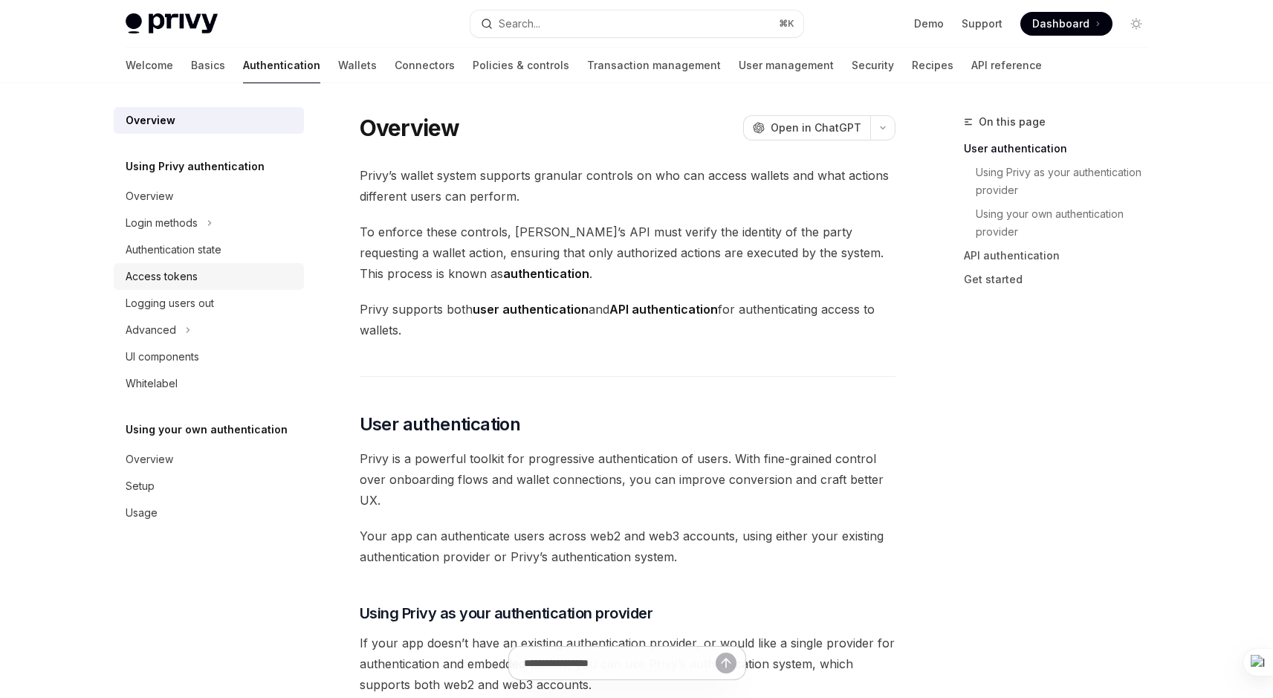
click at [207, 279] on div "Access tokens" at bounding box center [210, 276] width 169 height 18
type textarea "*"
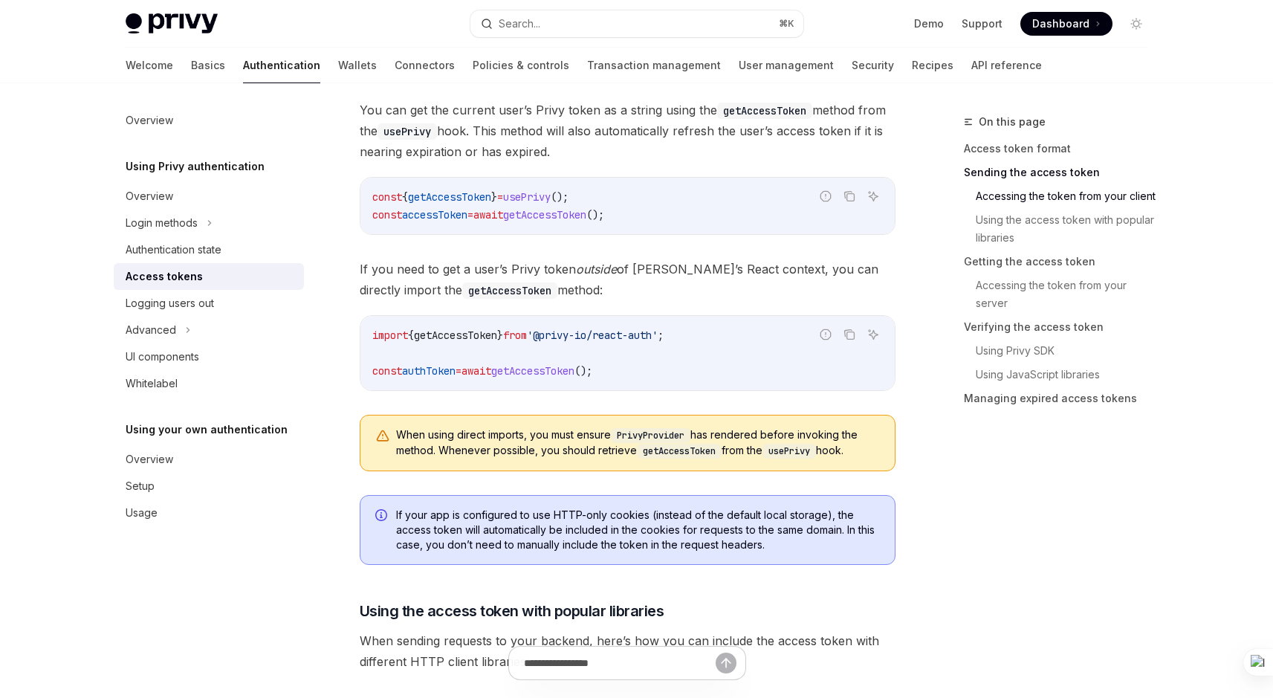
scroll to position [756, 0]
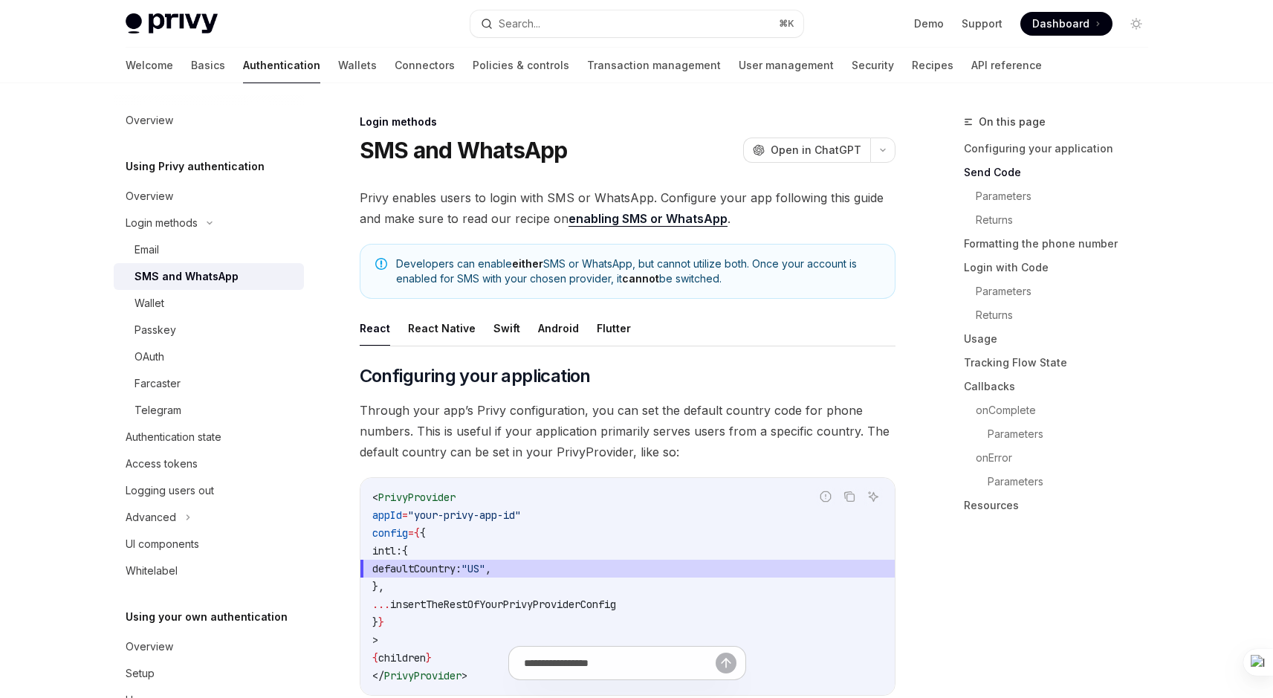
scroll to position [800, 0]
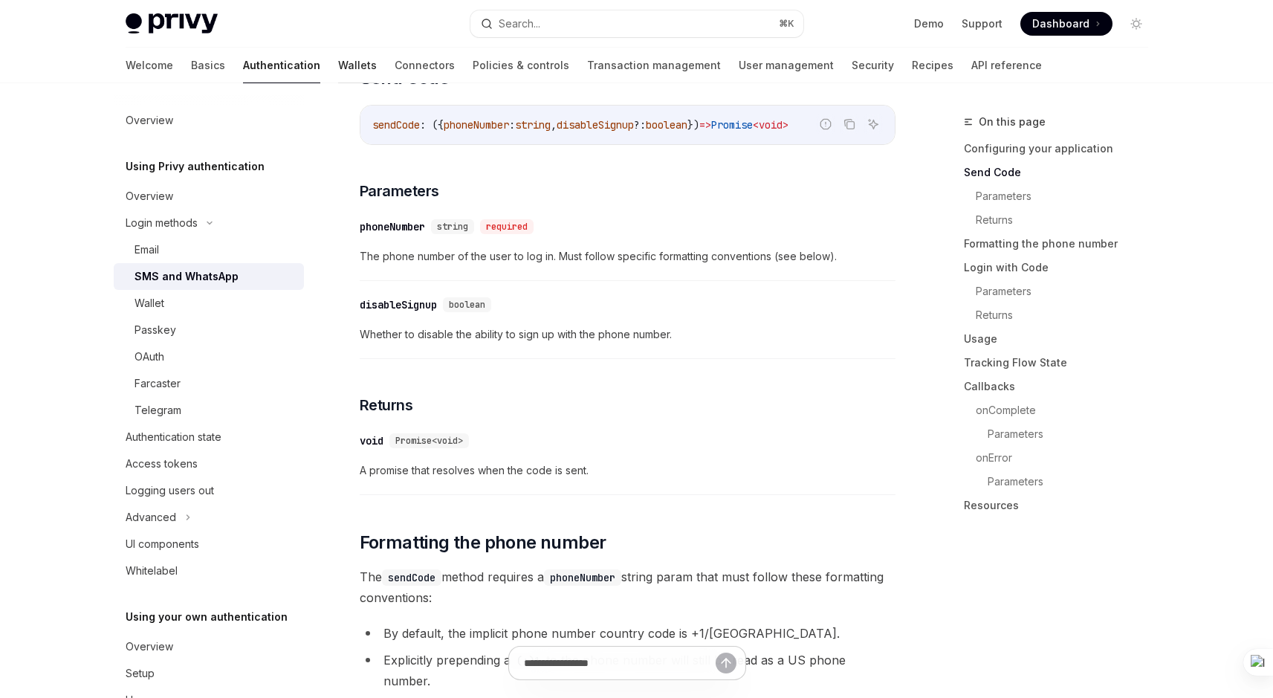
click at [338, 61] on link "Wallets" at bounding box center [357, 66] width 39 height 36
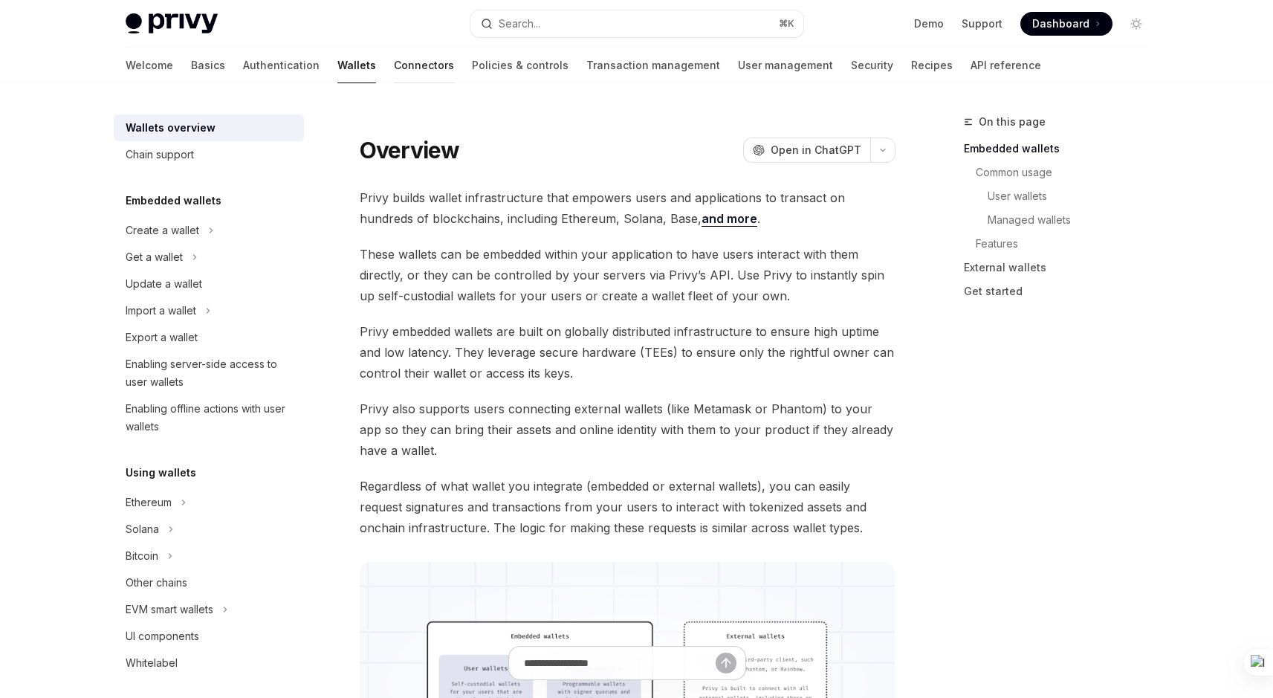
click at [394, 67] on link "Connectors" at bounding box center [424, 66] width 60 height 36
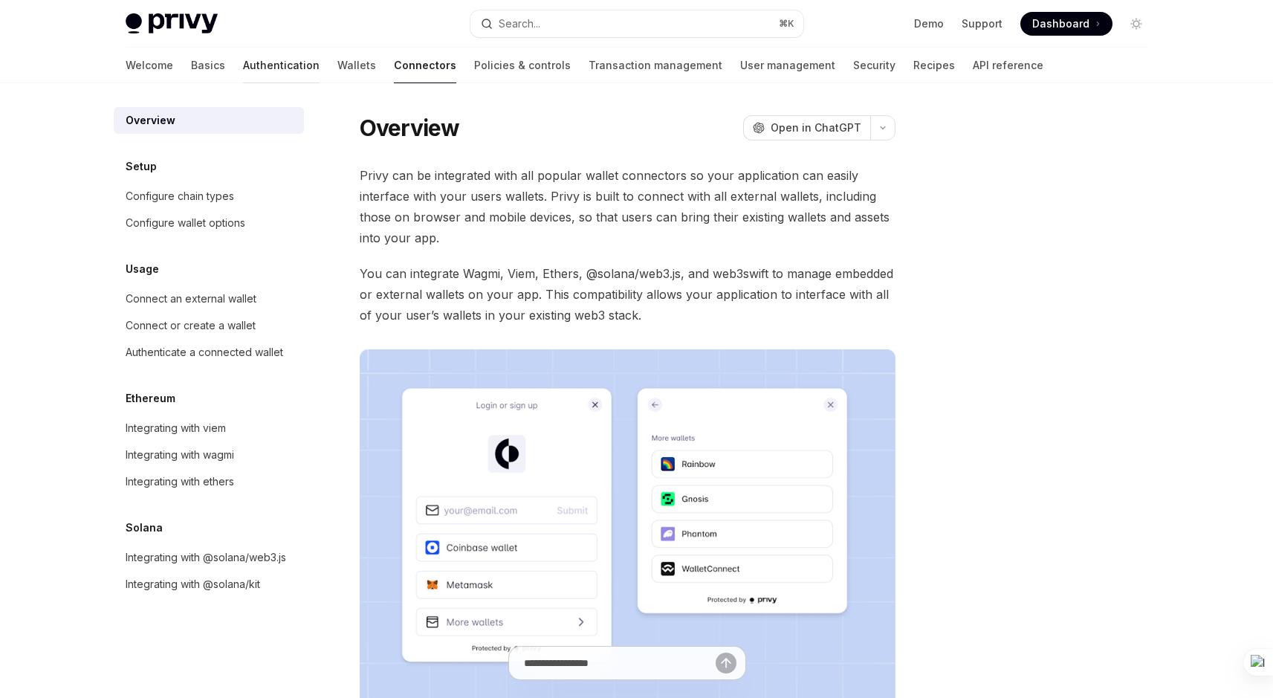
click at [243, 69] on link "Authentication" at bounding box center [281, 66] width 77 height 36
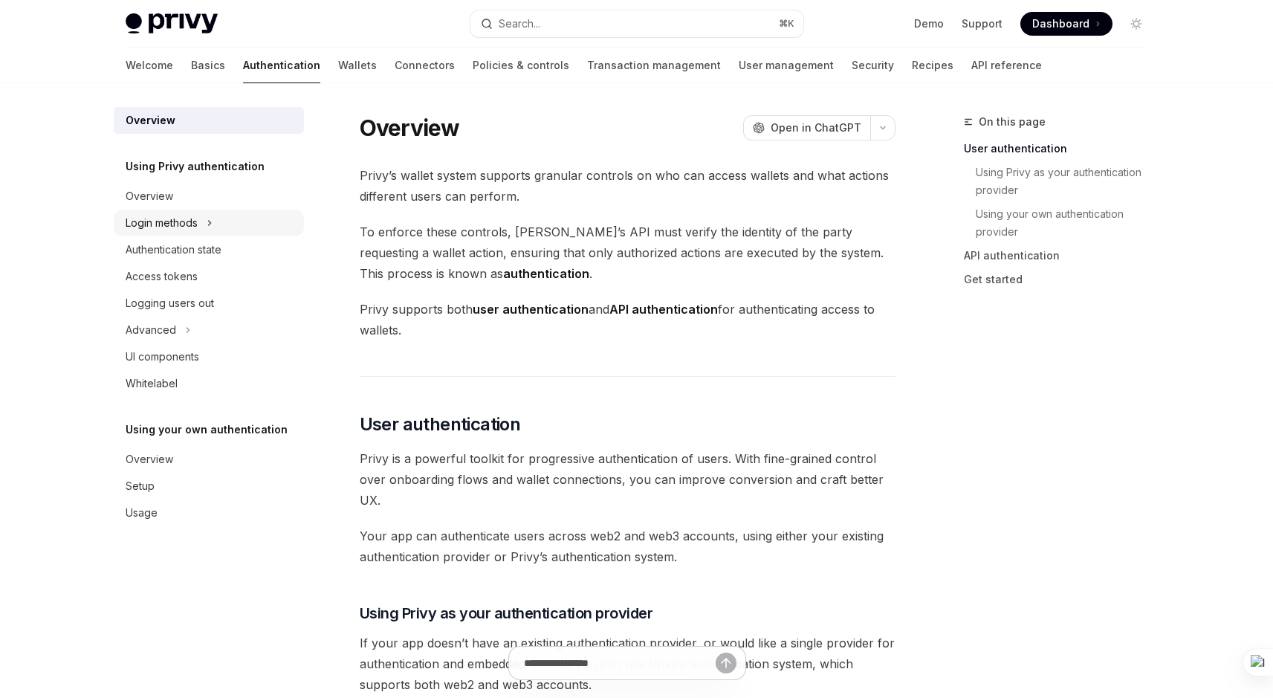
click at [178, 224] on div "Login methods" at bounding box center [162, 223] width 72 height 18
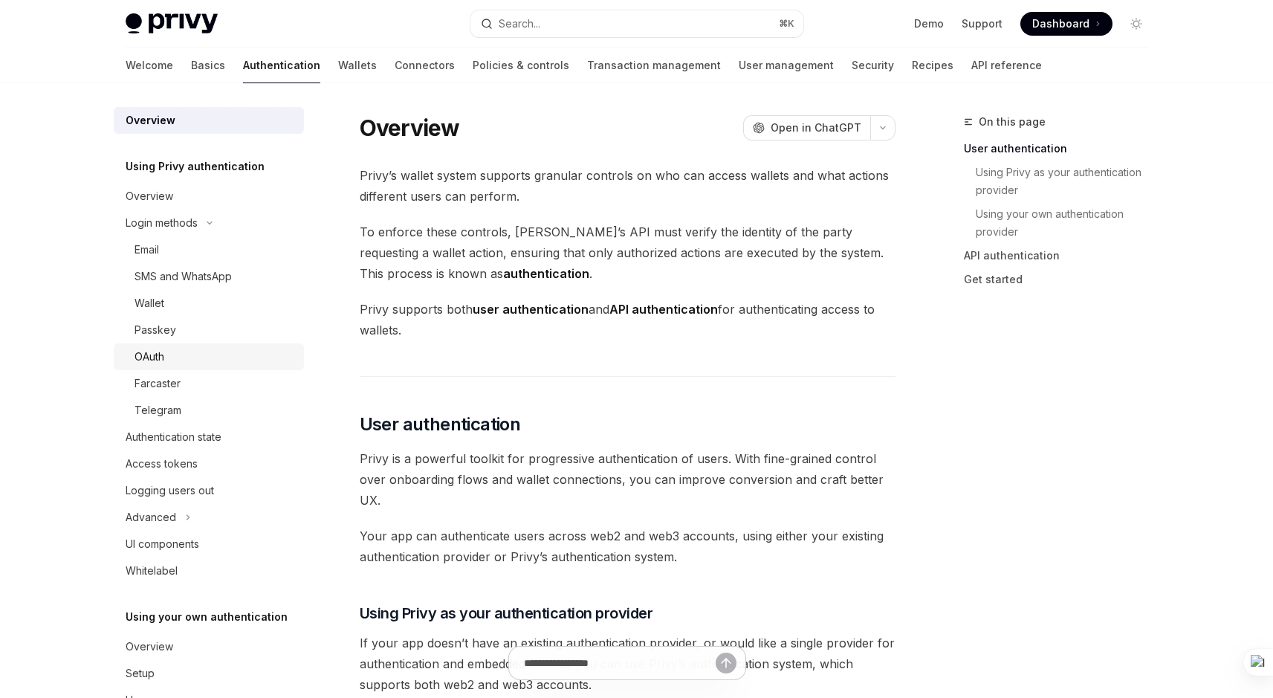
click at [168, 365] on div "OAuth" at bounding box center [214, 357] width 160 height 18
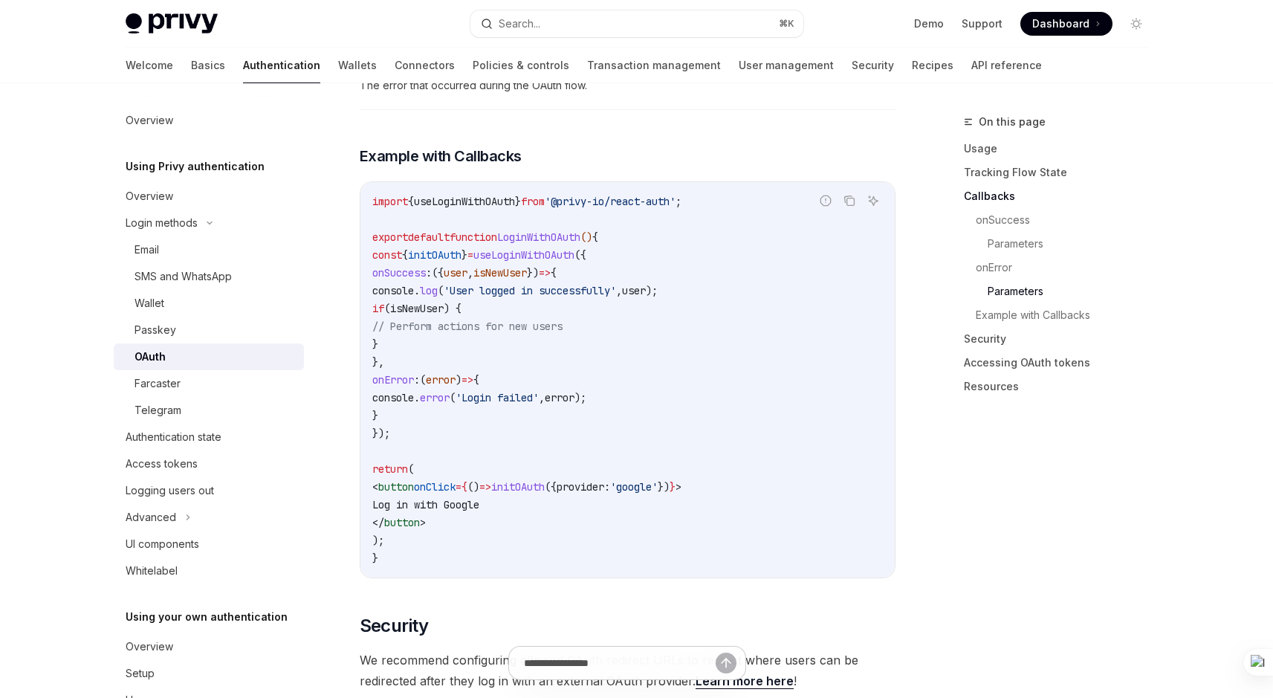
scroll to position [2740, 0]
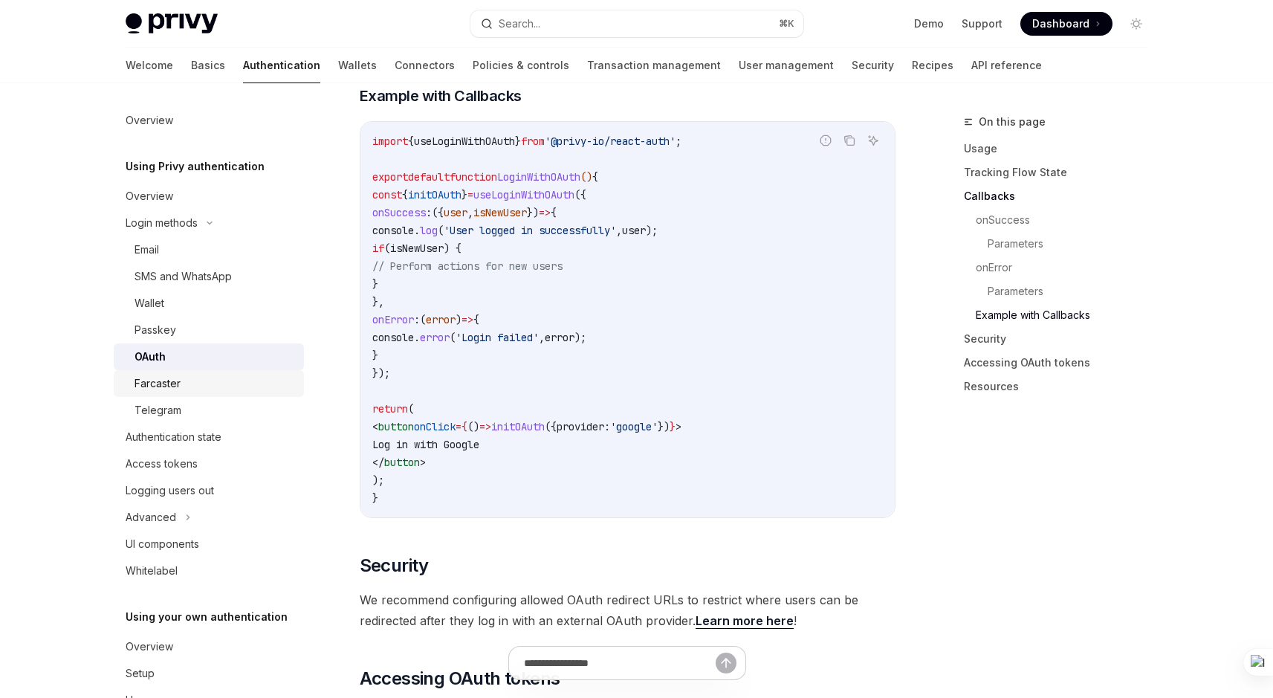
click at [208, 380] on div "Farcaster" at bounding box center [214, 383] width 160 height 18
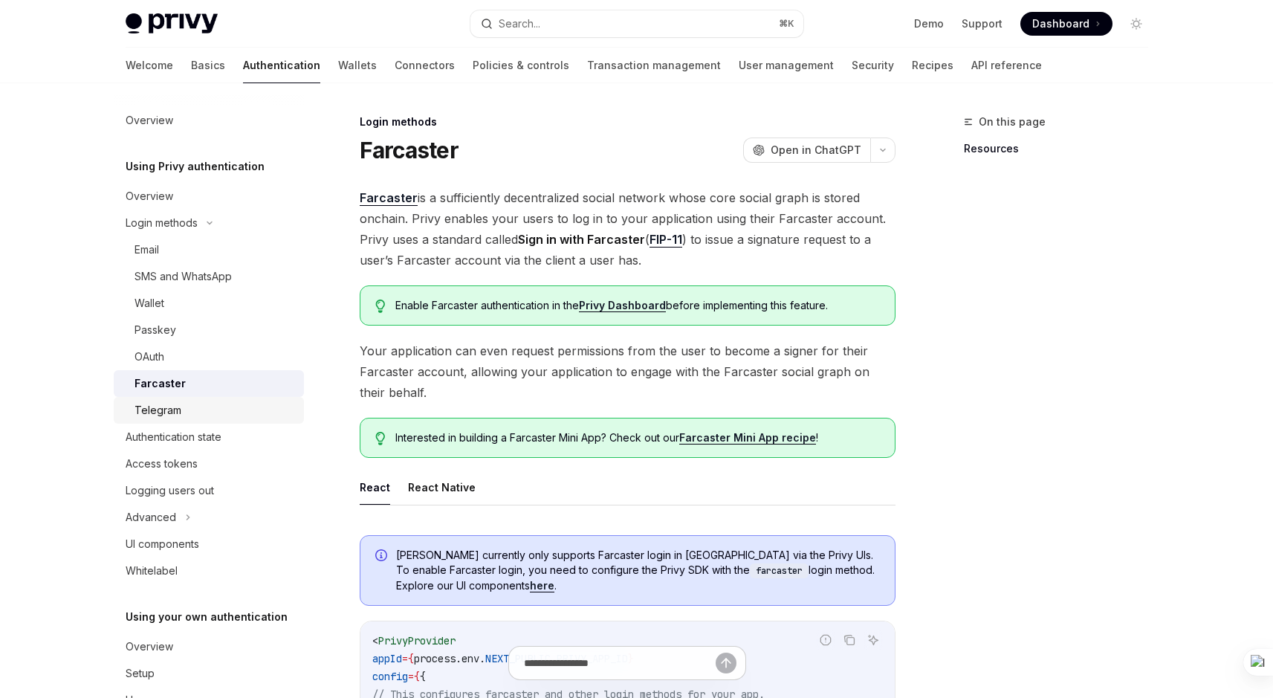
click at [188, 416] on div "Telegram" at bounding box center [214, 410] width 160 height 18
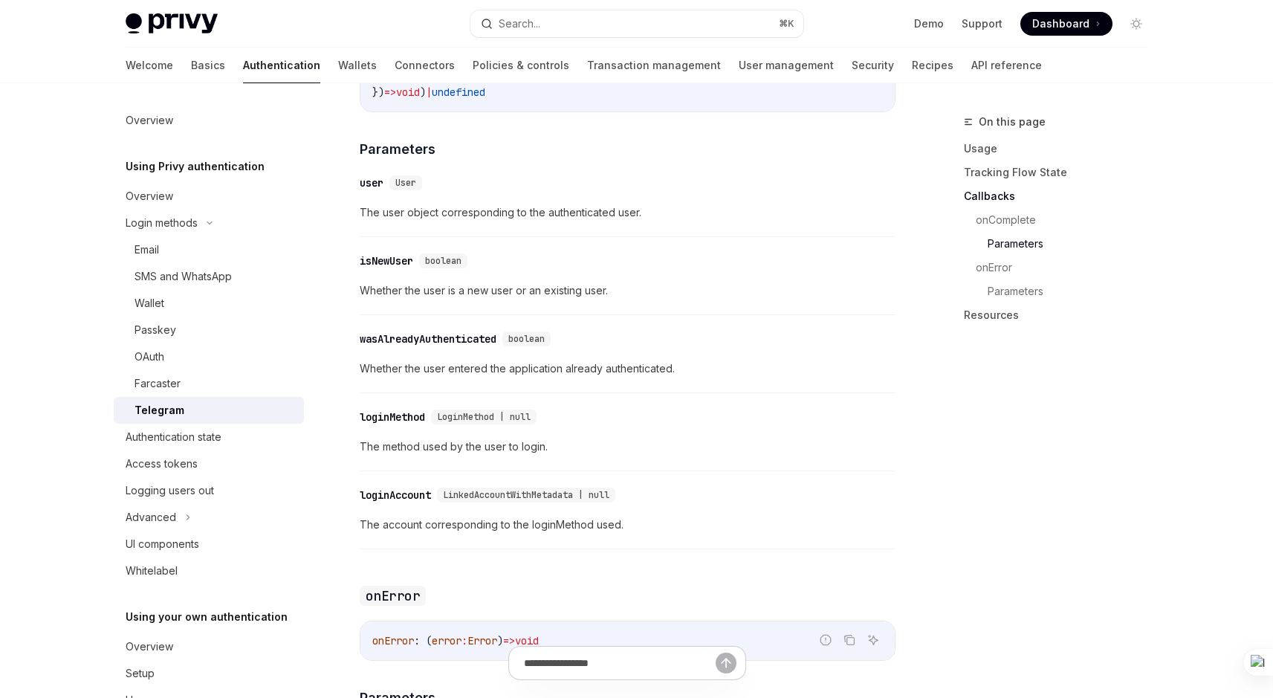
scroll to position [2280, 0]
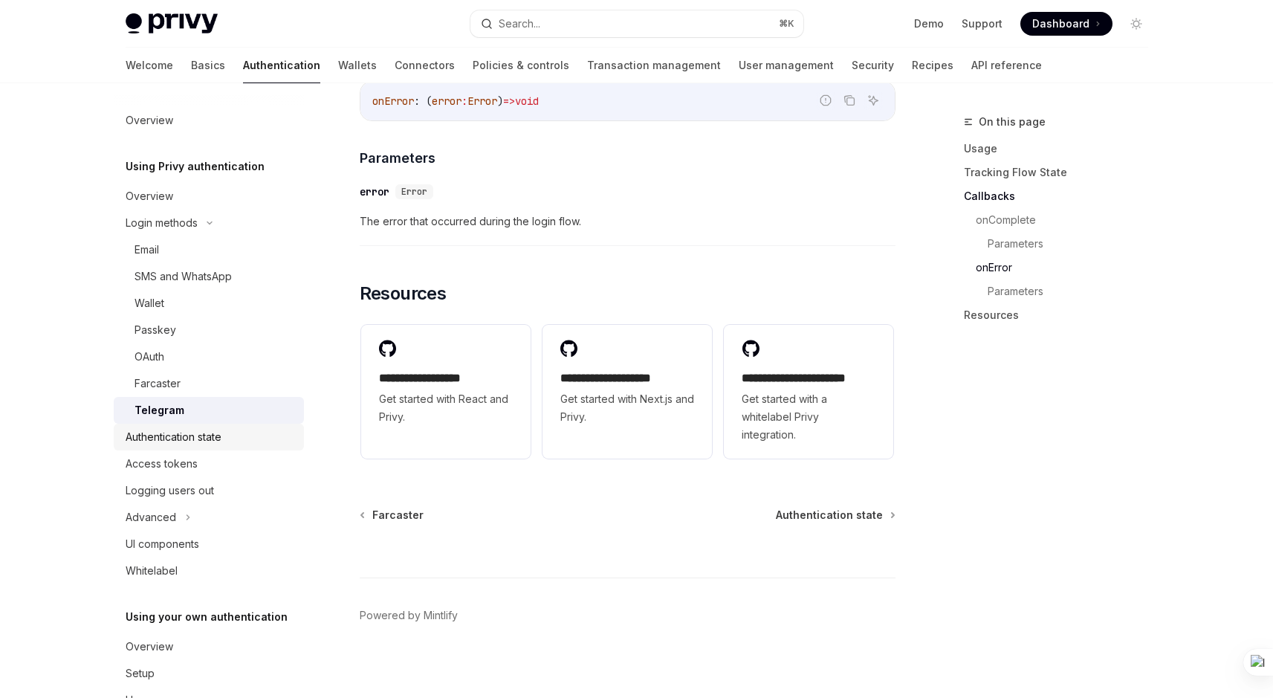
click at [187, 439] on div "Authentication state" at bounding box center [174, 437] width 96 height 18
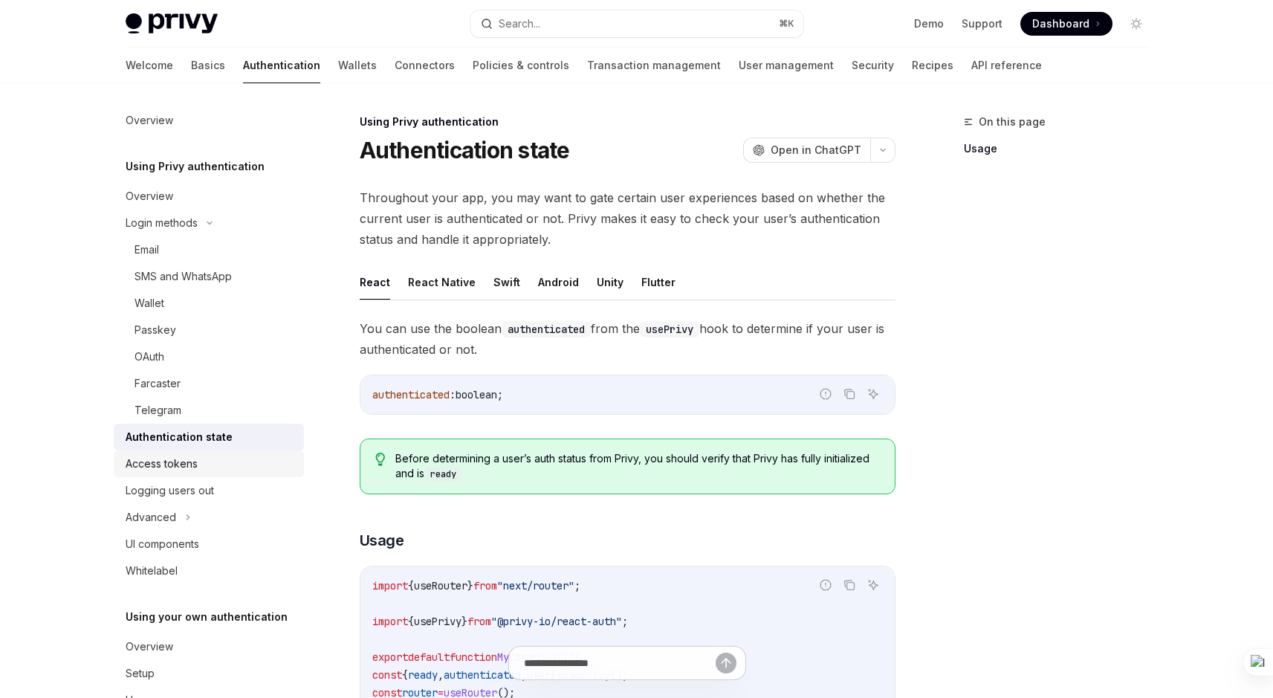
click at [184, 467] on div "Access tokens" at bounding box center [162, 464] width 72 height 18
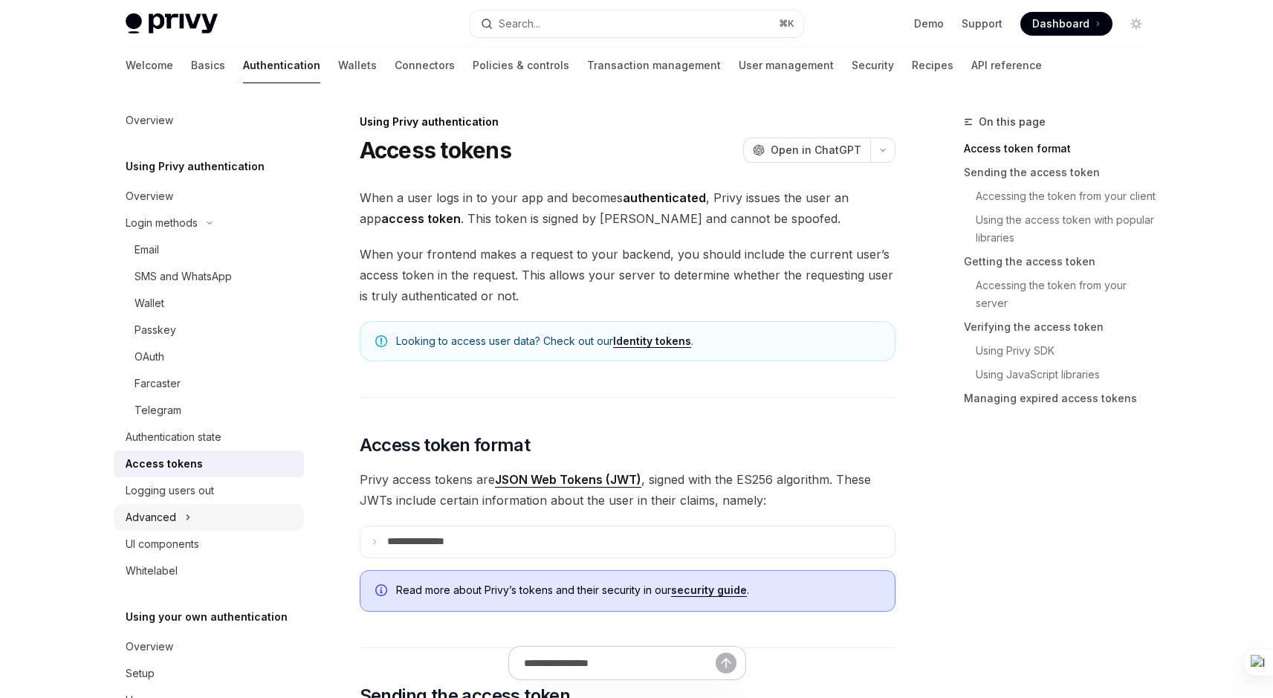
click at [181, 516] on button "Advanced" at bounding box center [209, 517] width 190 height 27
click at [338, 67] on link "Wallets" at bounding box center [357, 66] width 39 height 36
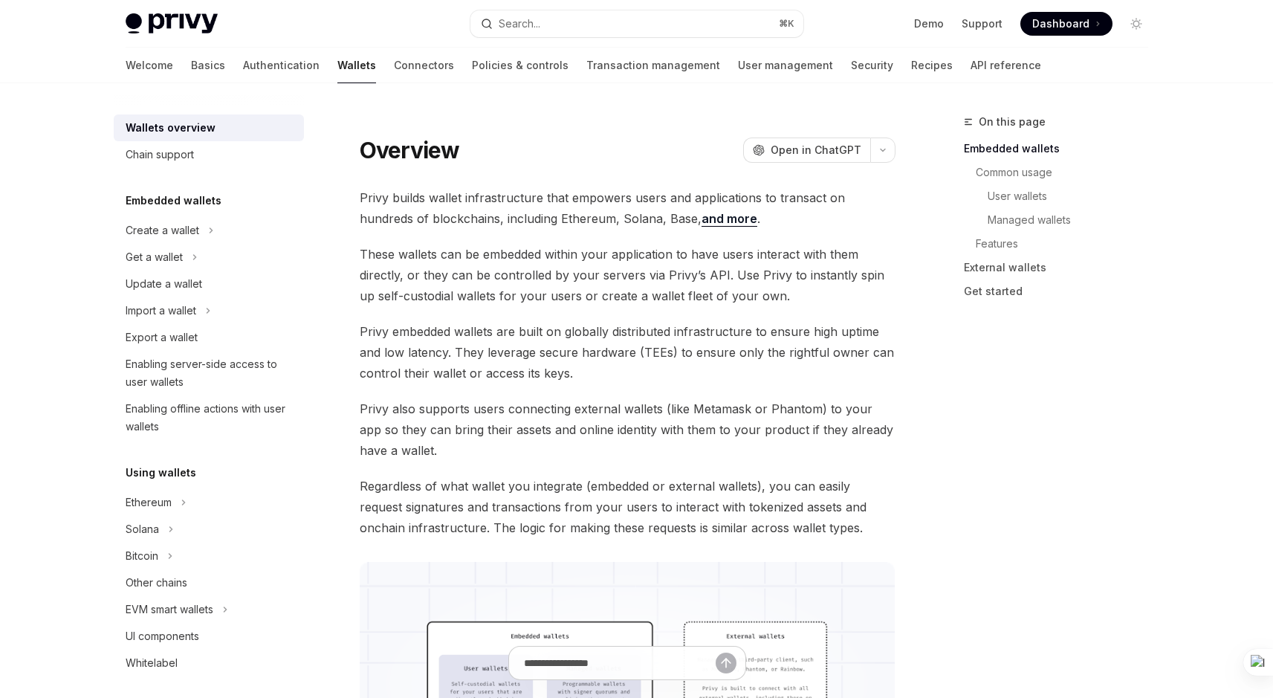
click at [160, 61] on div "Welcome Basics Authentication Wallets Connectors Policies & controls Transactio…" at bounding box center [583, 66] width 915 height 36
click at [191, 63] on link "Basics" at bounding box center [208, 66] width 34 height 36
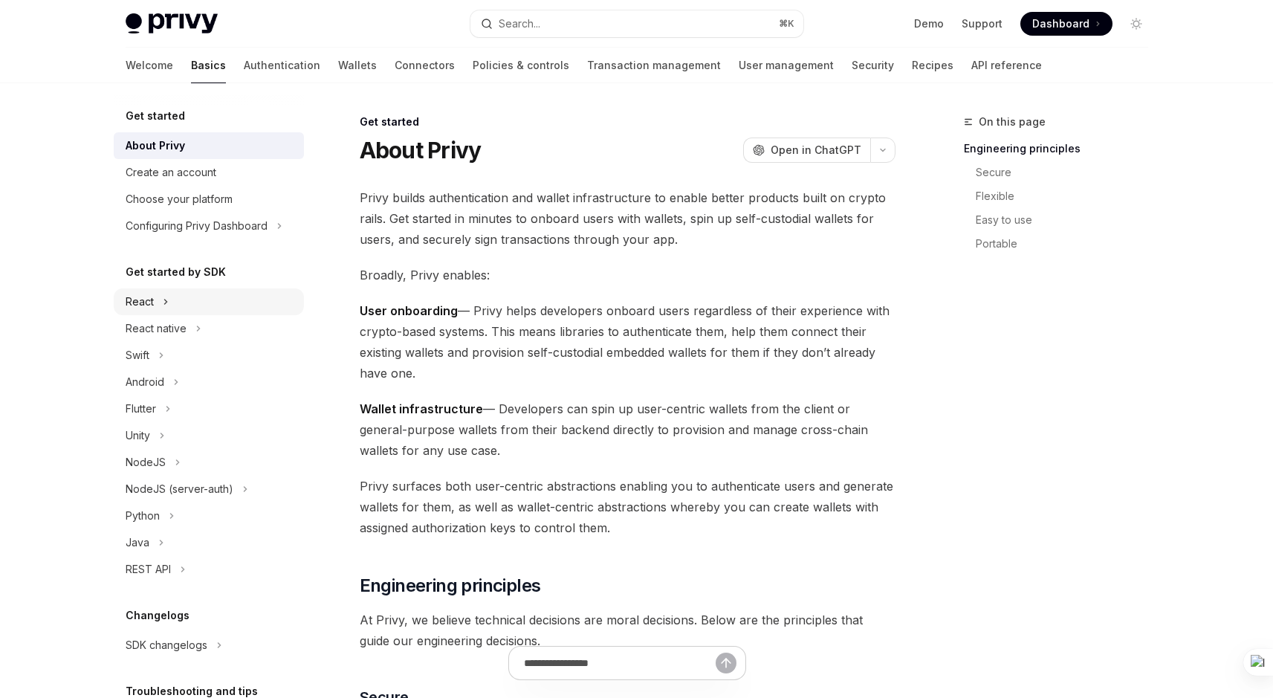
click at [158, 293] on button "React" at bounding box center [209, 301] width 190 height 27
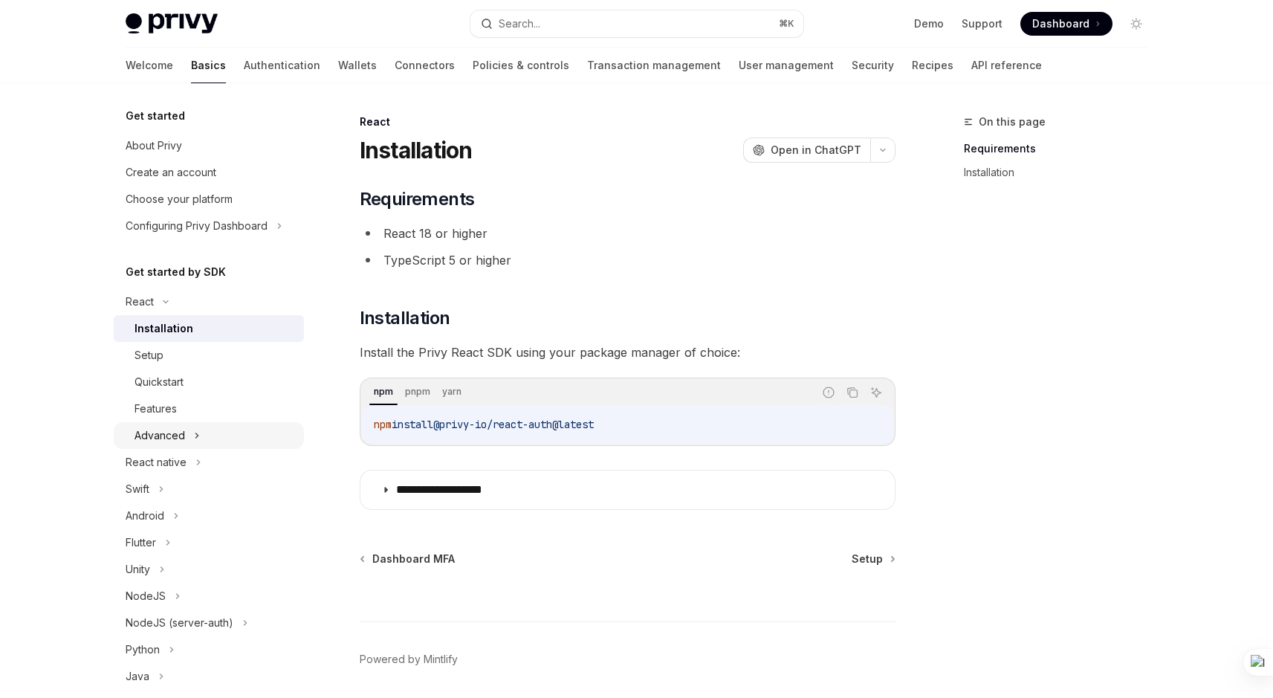
click at [163, 426] on div "Advanced" at bounding box center [159, 435] width 51 height 18
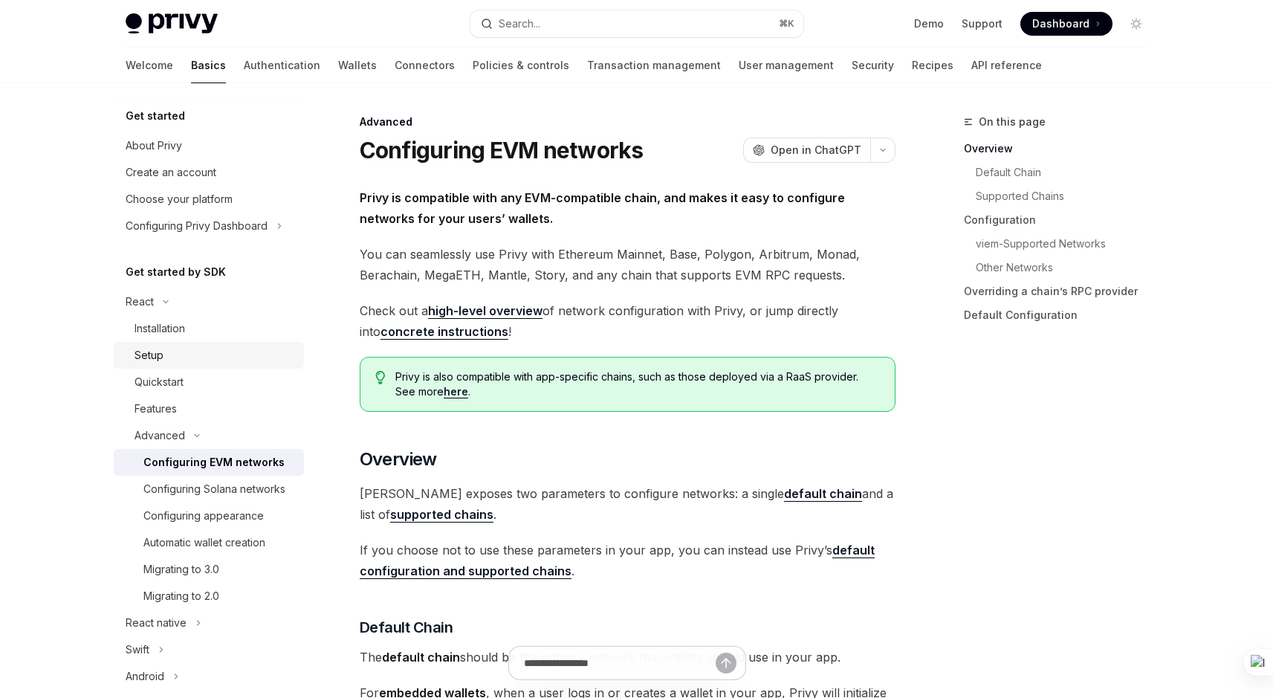
click at [184, 363] on div "Setup" at bounding box center [214, 355] width 160 height 18
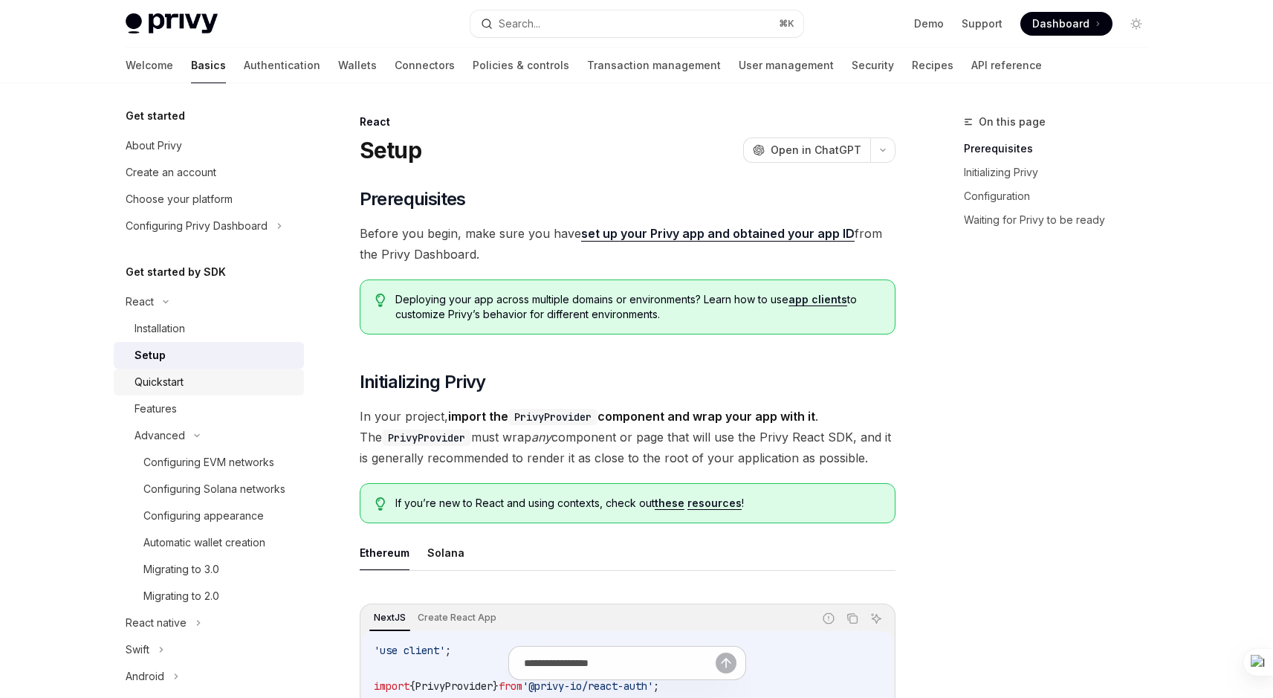
click at [180, 383] on div "Quickstart" at bounding box center [158, 382] width 49 height 18
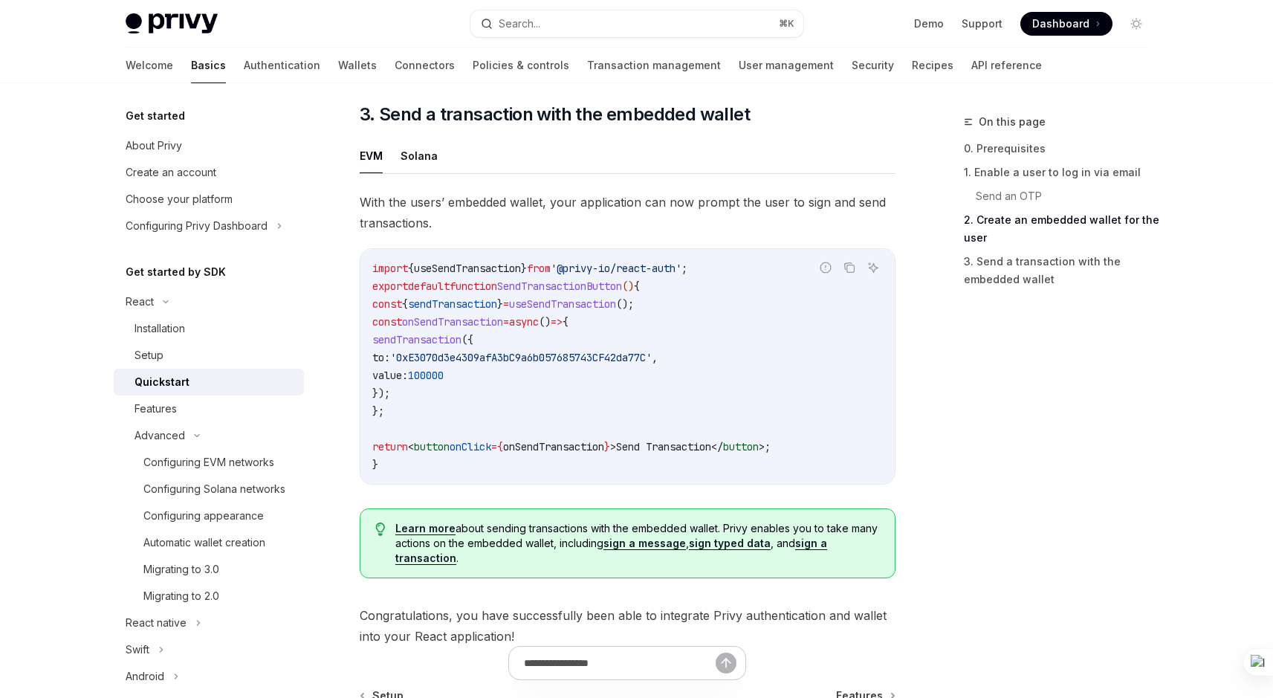
scroll to position [1482, 0]
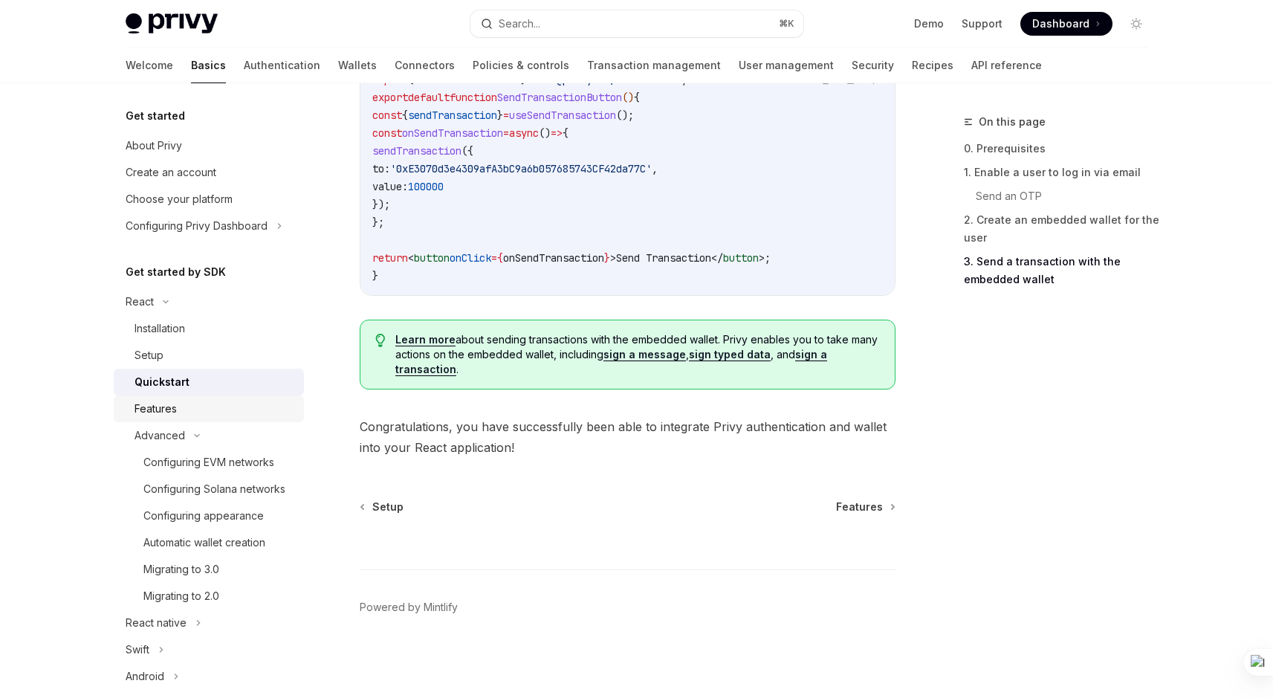
click at [240, 413] on div "Features" at bounding box center [214, 409] width 160 height 18
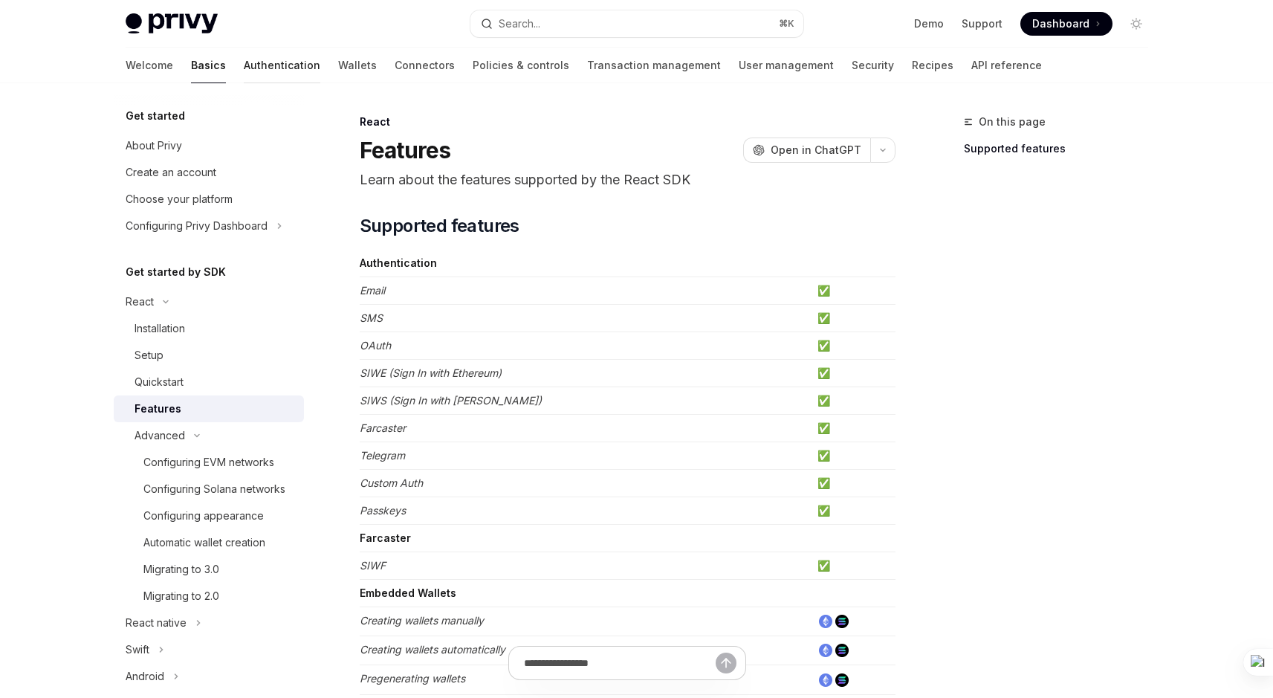
click at [244, 64] on link "Authentication" at bounding box center [282, 66] width 77 height 36
type textarea "*"
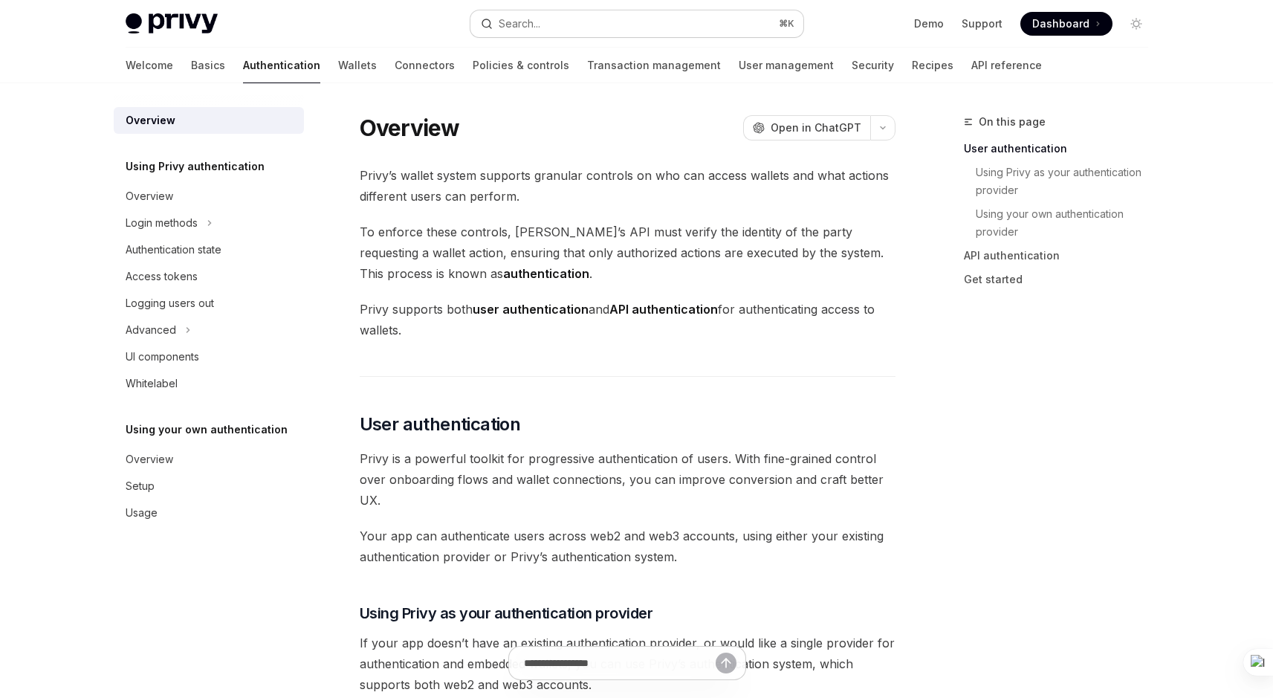
click at [563, 27] on button "Search... ⌘ K" at bounding box center [636, 23] width 333 height 27
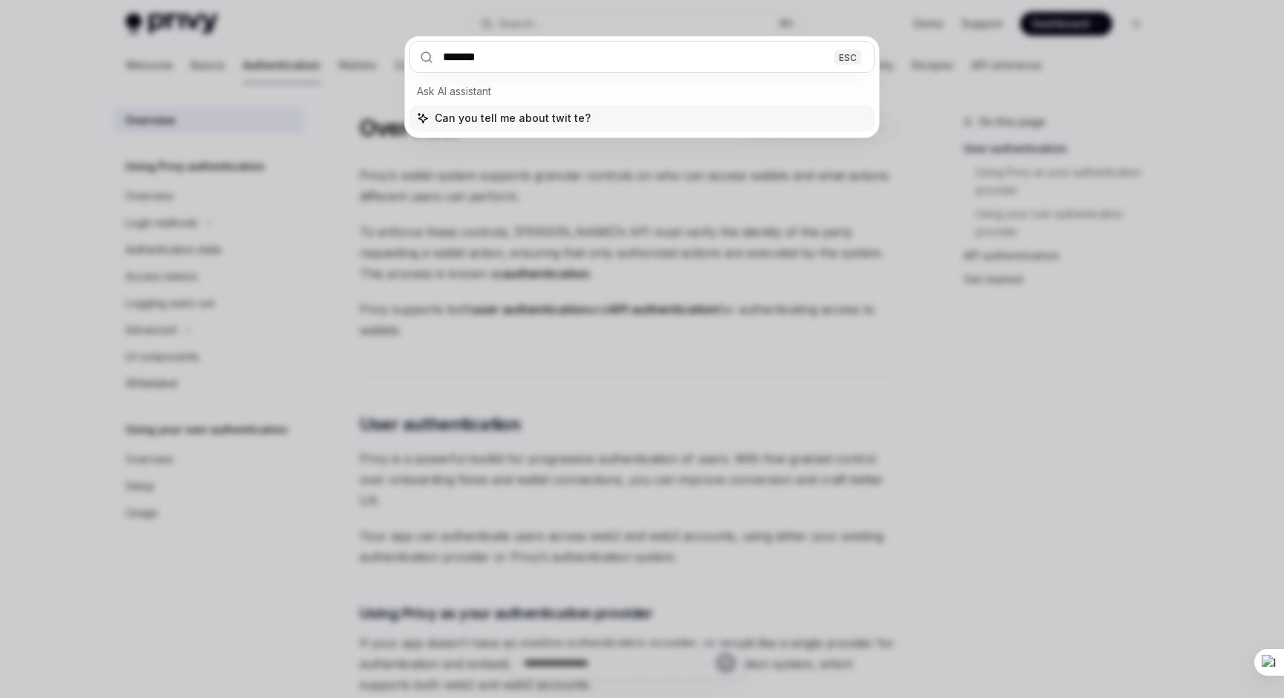
type input "*******"
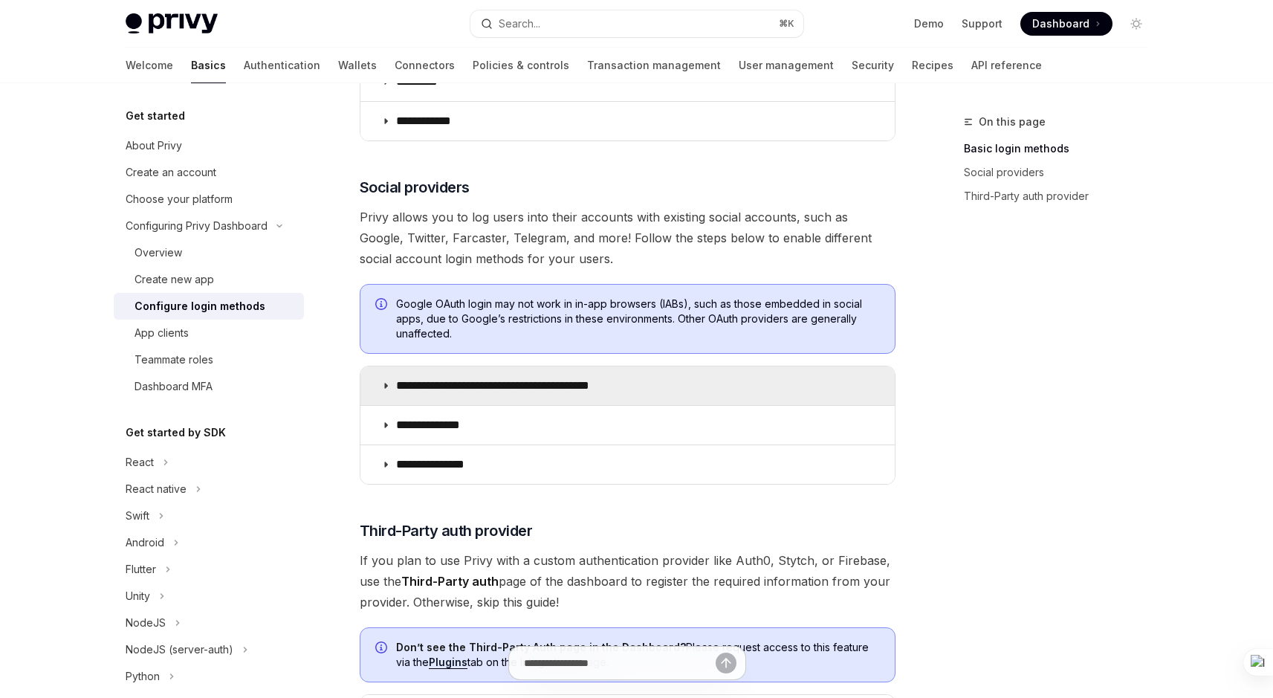
scroll to position [388, 0]
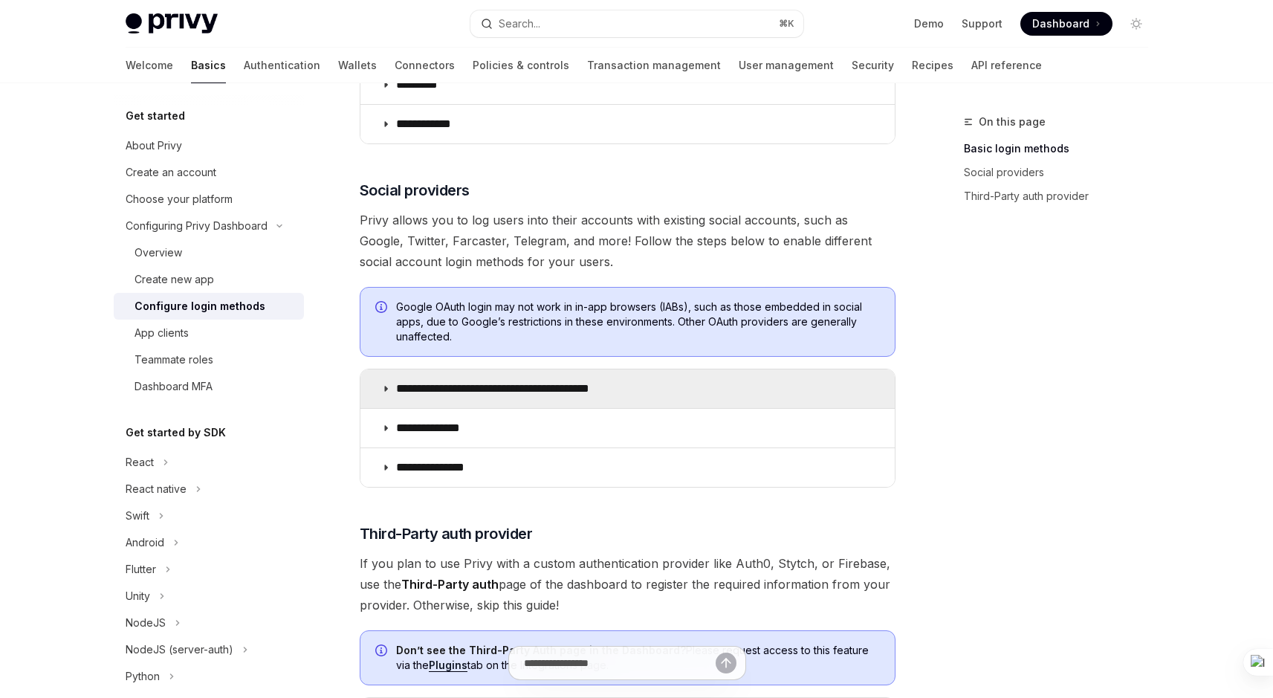
click at [377, 395] on summary "**********" at bounding box center [627, 388] width 534 height 39
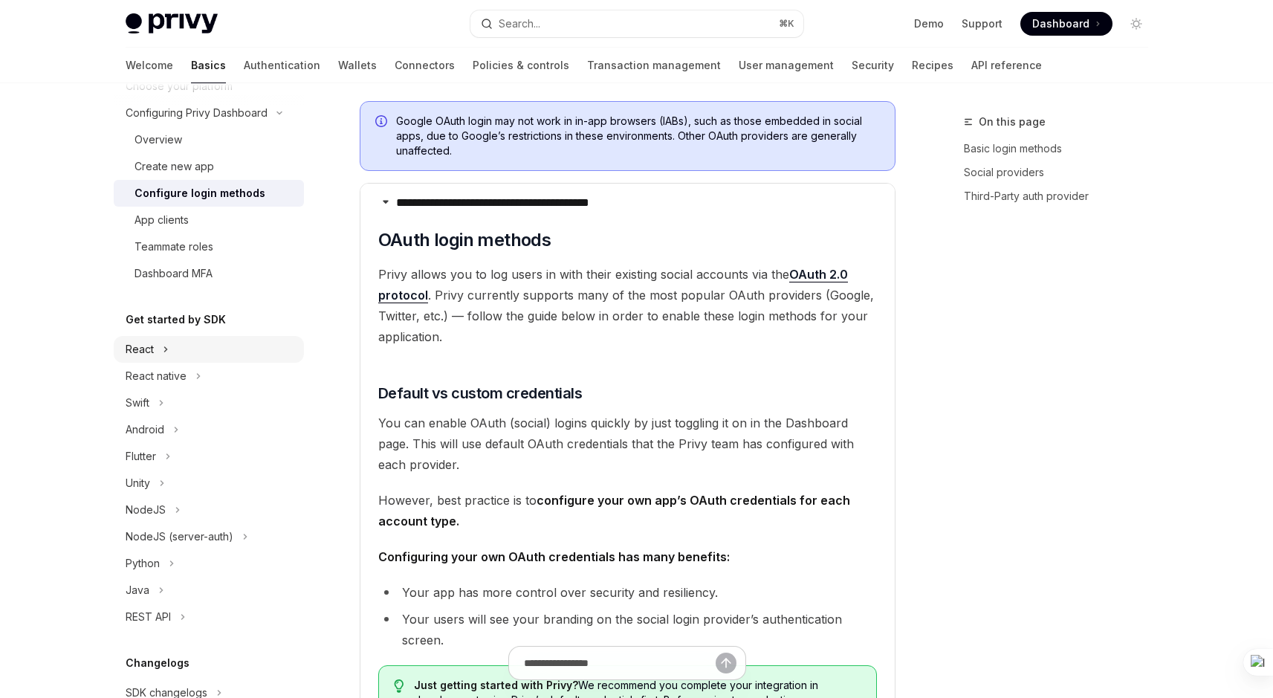
scroll to position [121, 0]
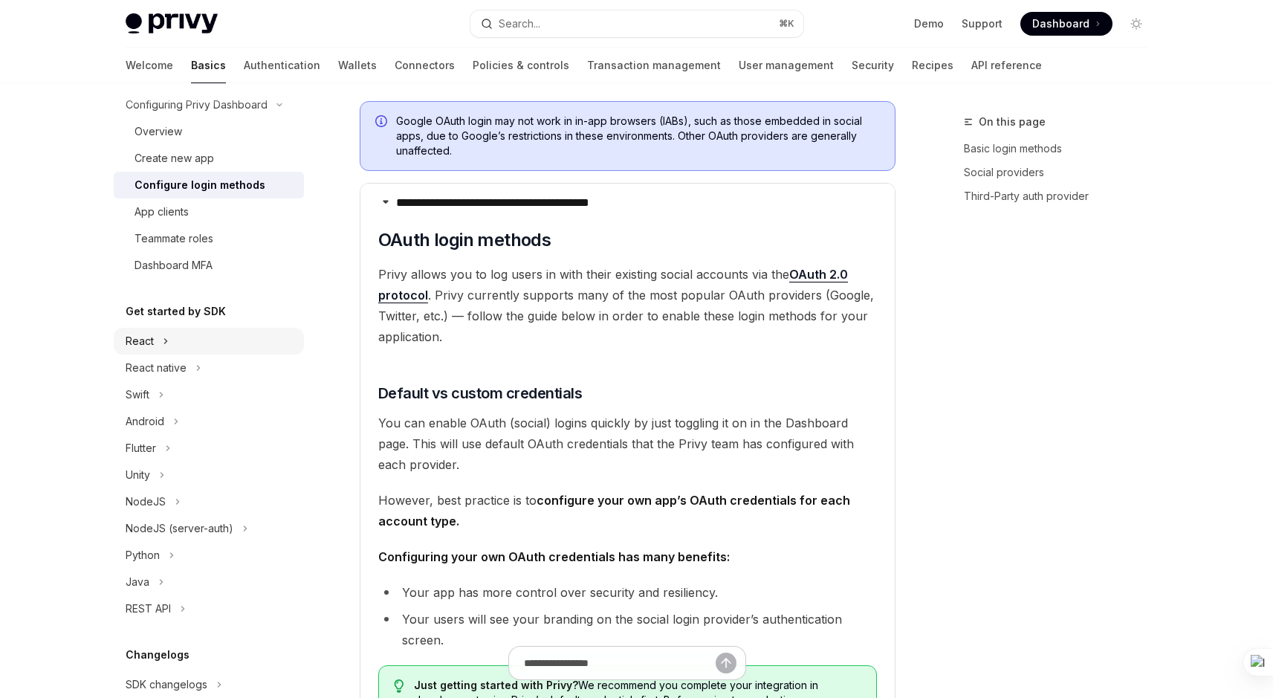
click at [189, 344] on button "React" at bounding box center [209, 341] width 190 height 27
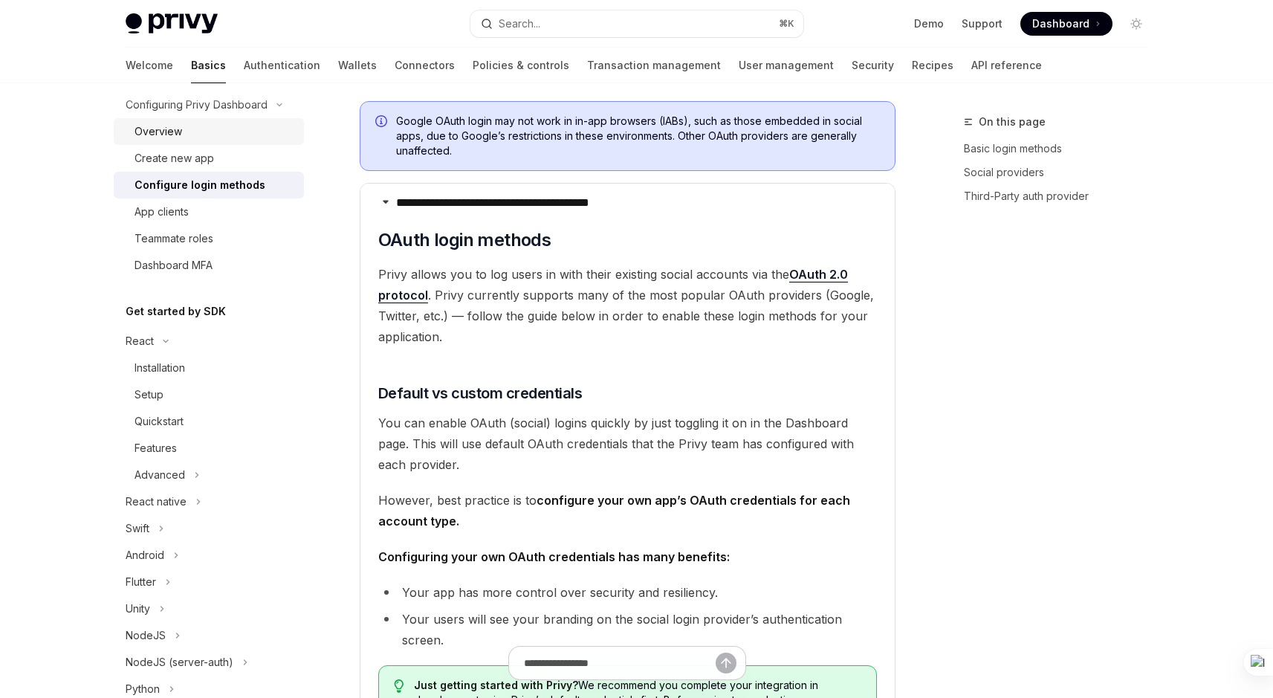
scroll to position [52, 0]
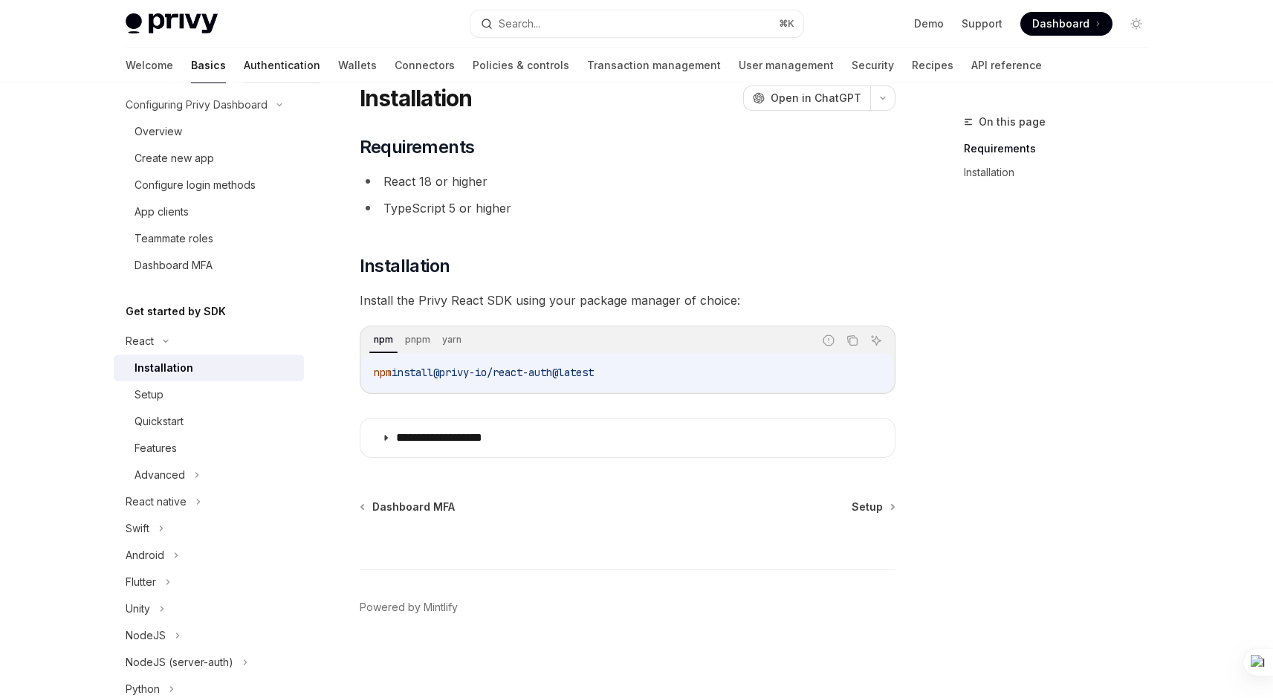
click at [244, 59] on link "Authentication" at bounding box center [282, 66] width 77 height 36
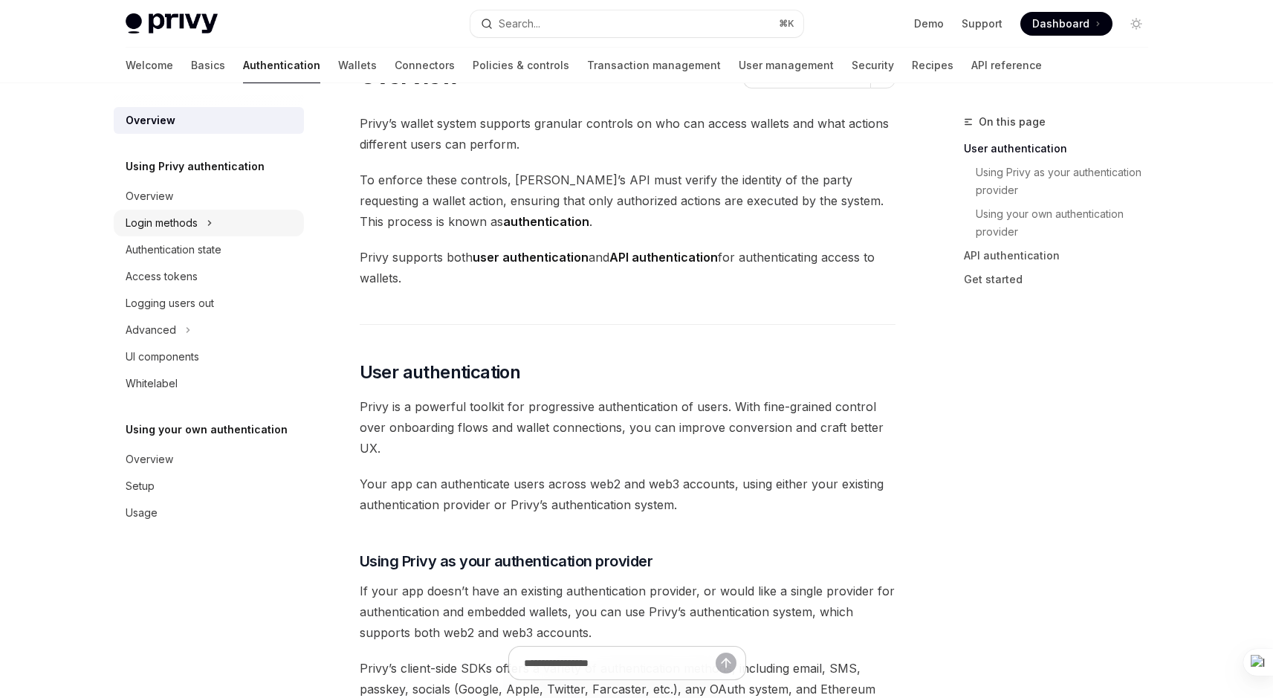
click at [183, 215] on div "Login methods" at bounding box center [162, 223] width 72 height 18
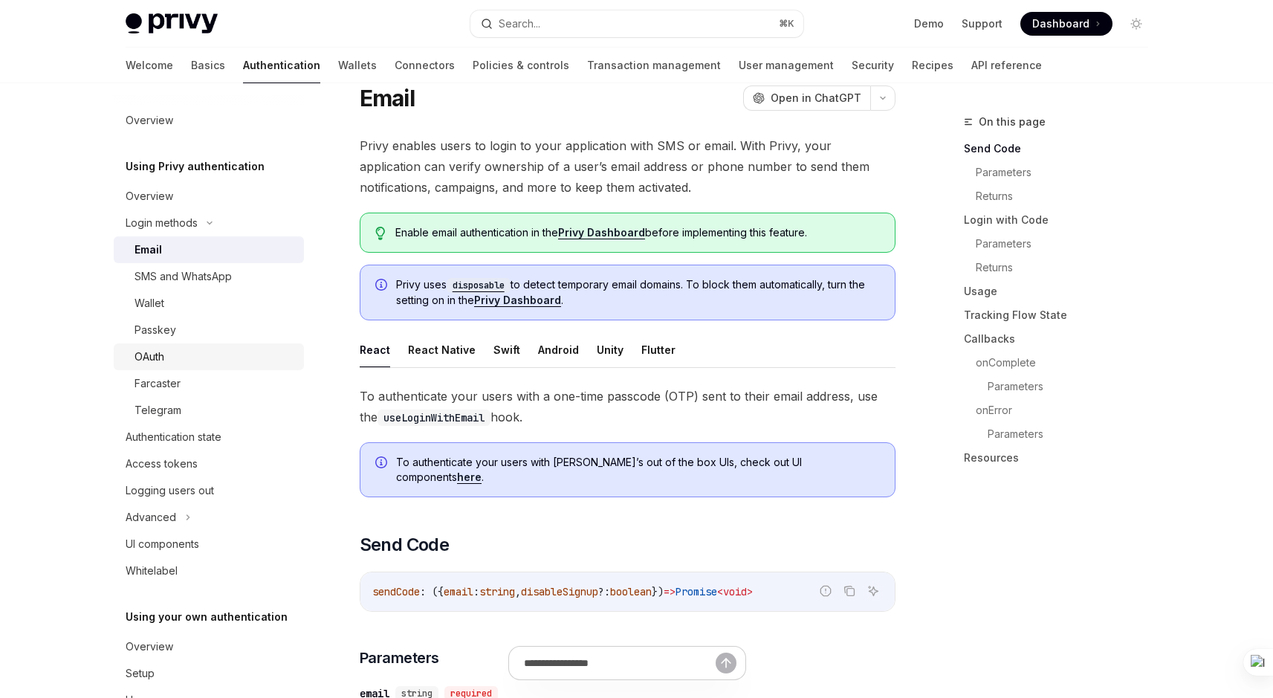
click at [163, 349] on div "OAuth" at bounding box center [149, 357] width 30 height 18
type textarea "*"
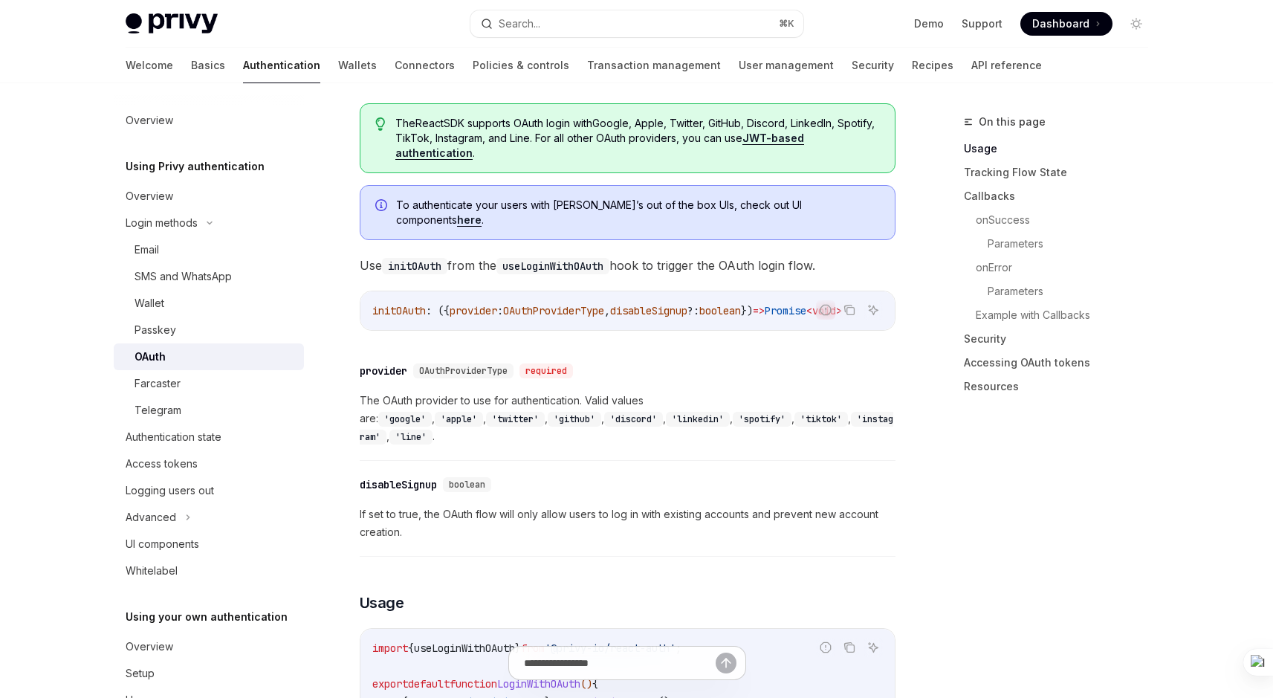
scroll to position [423, 0]
